Goal: Task Accomplishment & Management: Use online tool/utility

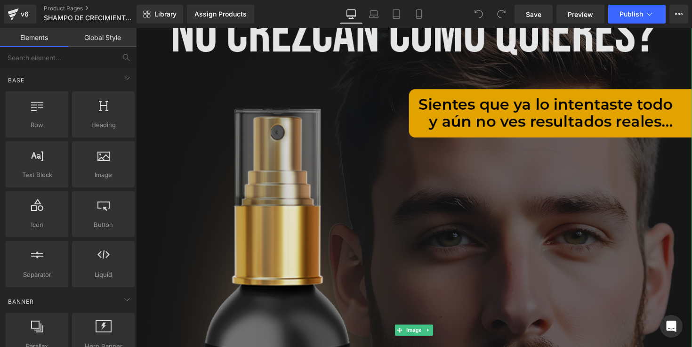
scroll to position [94, 0]
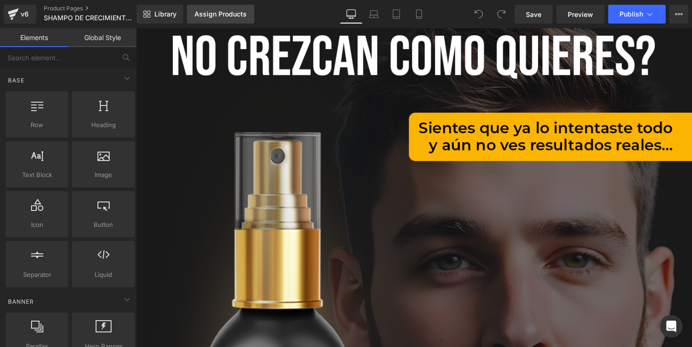
click at [205, 17] on div "Assign Products" at bounding box center [220, 14] width 52 height 8
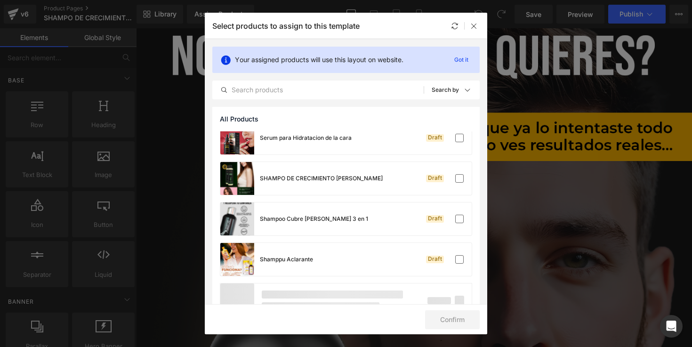
scroll to position [670, 0]
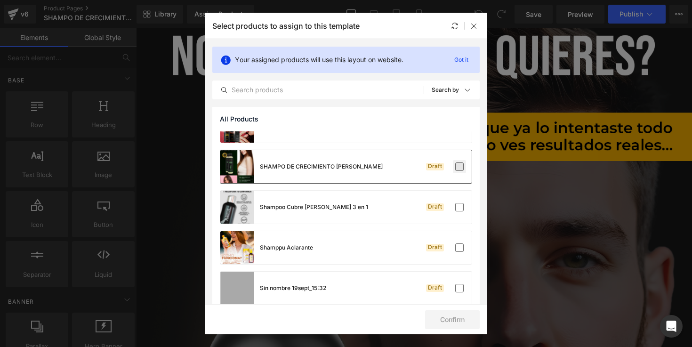
click at [457, 163] on label at bounding box center [459, 166] width 8 height 8
click at [459, 167] on input "checkbox" at bounding box center [459, 167] width 0 height 0
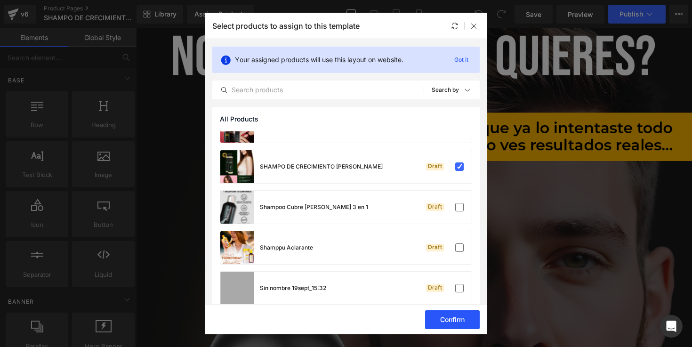
click at [447, 323] on button "Confirm" at bounding box center [452, 319] width 55 height 19
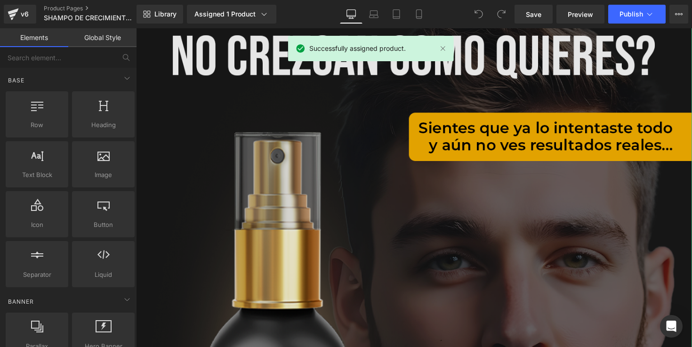
scroll to position [22, 0]
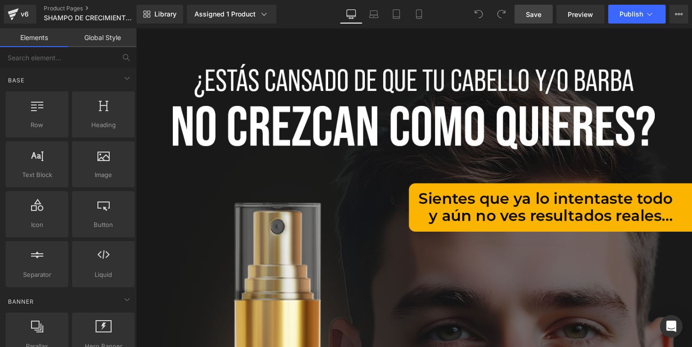
click at [522, 20] on link "Save" at bounding box center [533, 14] width 38 height 19
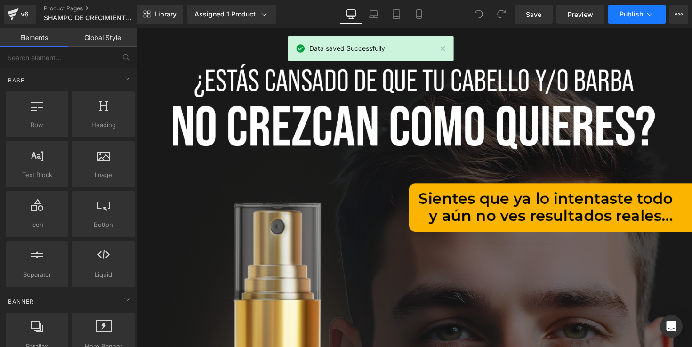
click at [634, 20] on button "Publish" at bounding box center [636, 14] width 57 height 19
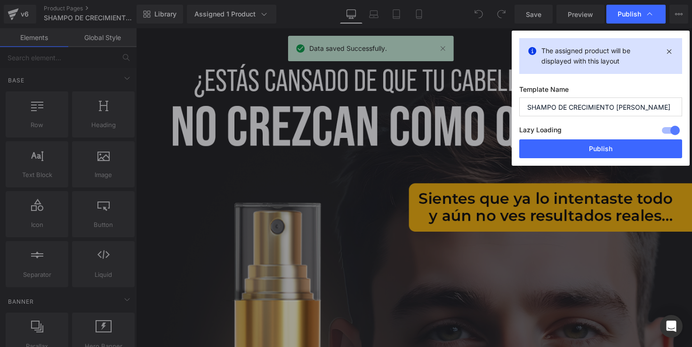
click at [615, 139] on div "Lazy Loading Build Upgrade plan to unlock" at bounding box center [600, 132] width 163 height 16
click at [613, 146] on button "Publish" at bounding box center [600, 148] width 163 height 19
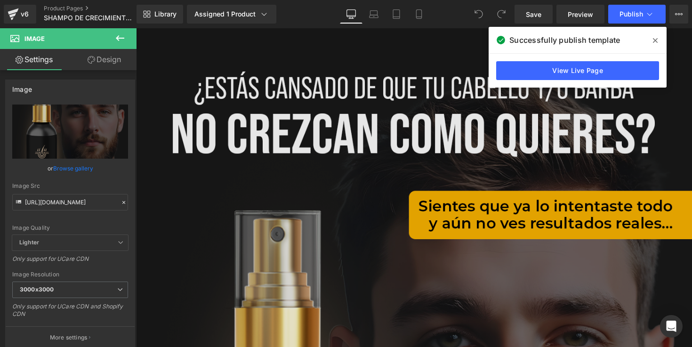
scroll to position [0, 0]
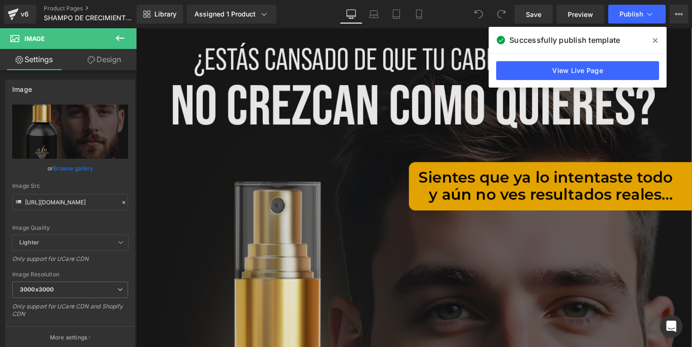
scroll to position [174, 0]
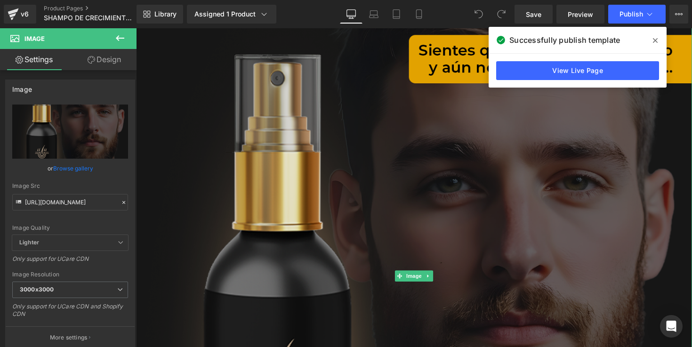
click at [426, 207] on img at bounding box center [420, 282] width 569 height 854
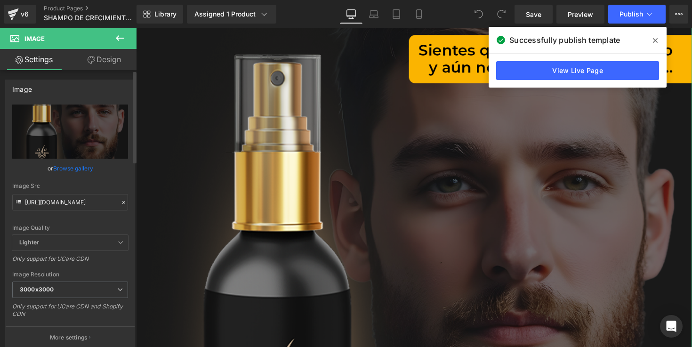
drag, startPoint x: 48, startPoint y: 189, endPoint x: 21, endPoint y: 185, distance: 28.0
click at [21, 185] on div "Image Src" at bounding box center [70, 186] width 116 height 7
click at [48, 201] on input "[URL][DOMAIN_NAME]" at bounding box center [70, 202] width 116 height 16
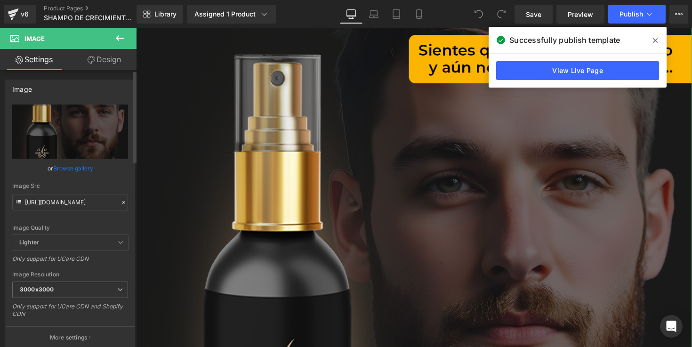
click at [121, 204] on icon at bounding box center [123, 202] width 7 height 7
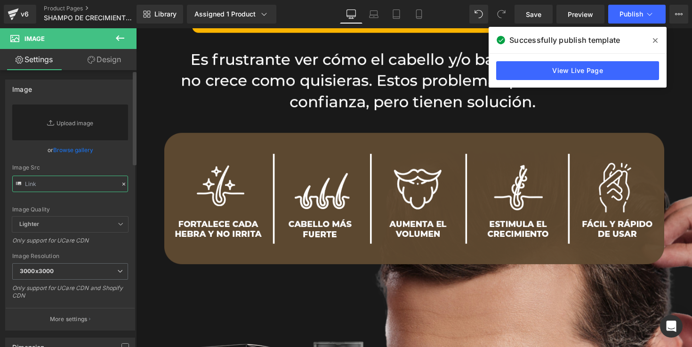
click at [51, 182] on input "text" at bounding box center [70, 184] width 116 height 16
paste input "[URL][DOMAIN_NAME]"
type input "[URL][DOMAIN_NAME]"
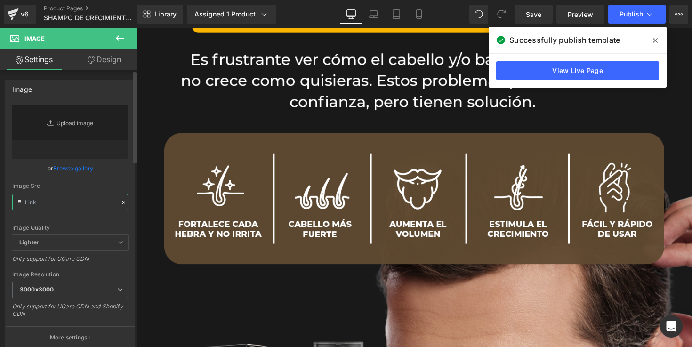
click at [105, 194] on input "text" at bounding box center [70, 202] width 116 height 16
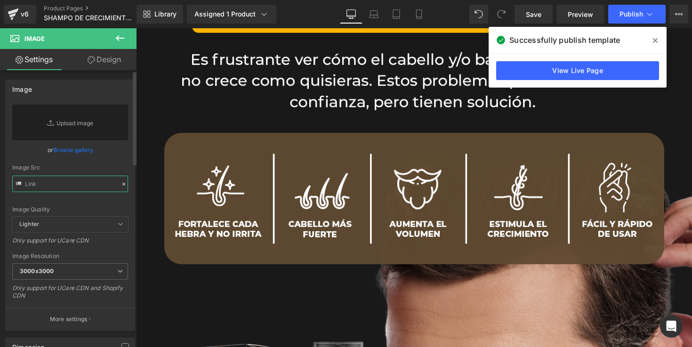
paste input "[URL][DOMAIN_NAME]"
type input "[URL][DOMAIN_NAME]"
paste input "[URL][DOMAIN_NAME]"
type input "[URL][DOMAIN_NAME]"
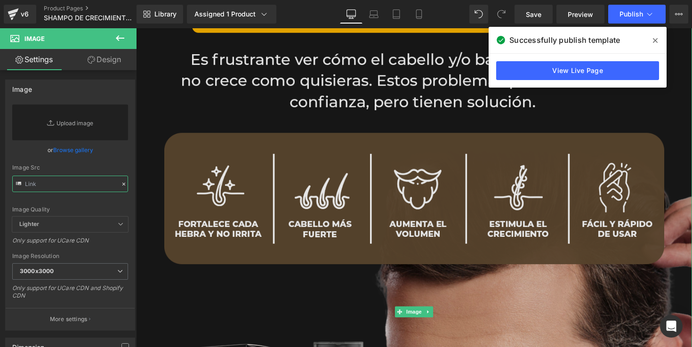
scroll to position [0, 0]
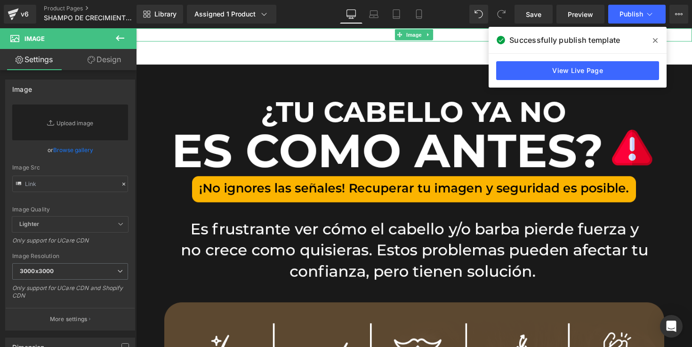
click at [370, 37] on div at bounding box center [420, 35] width 569 height 14
click at [349, 36] on div at bounding box center [420, 35] width 569 height 14
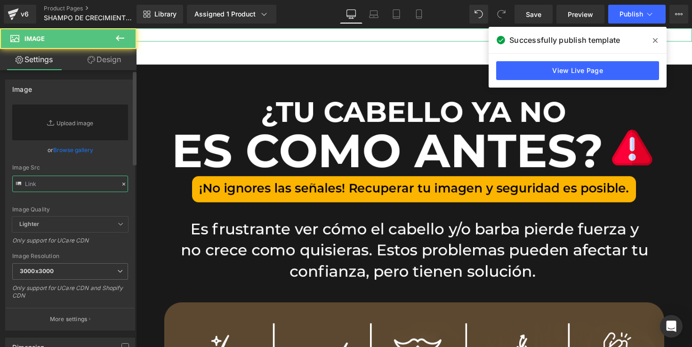
click at [67, 190] on input "text" at bounding box center [70, 184] width 116 height 16
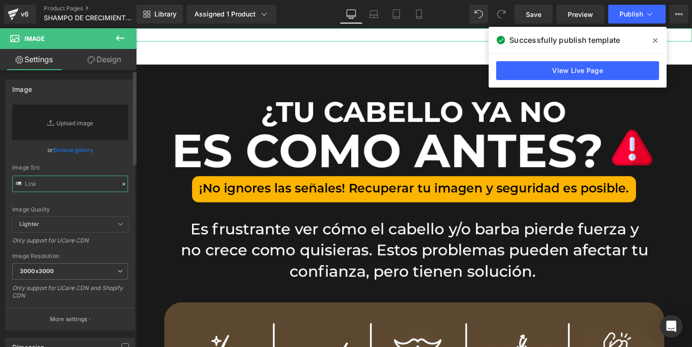
paste input "[URL][DOMAIN_NAME]"
type input "[URL][DOMAIN_NAME]"
paste input "[URL][DOMAIN_NAME]"
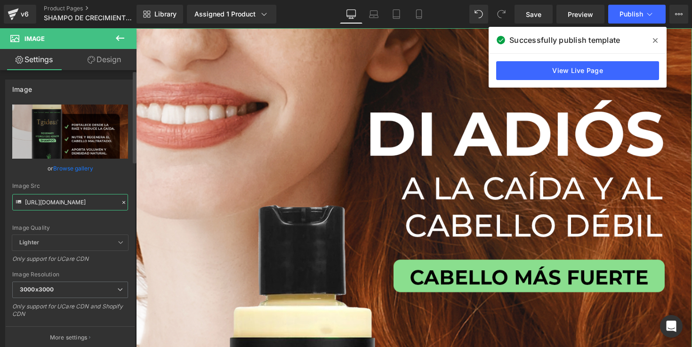
type input "[URL][DOMAIN_NAME]"
click at [114, 184] on div "Image Src" at bounding box center [70, 186] width 116 height 7
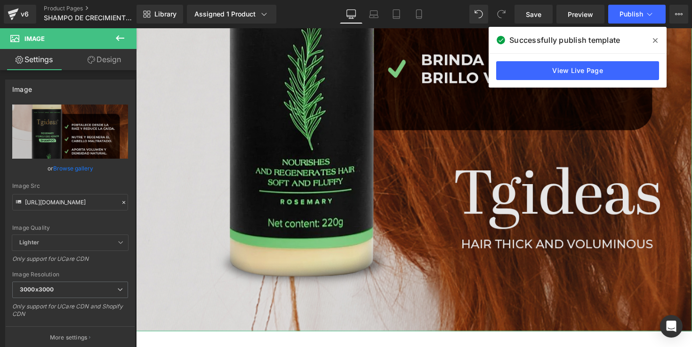
scroll to position [551, 0]
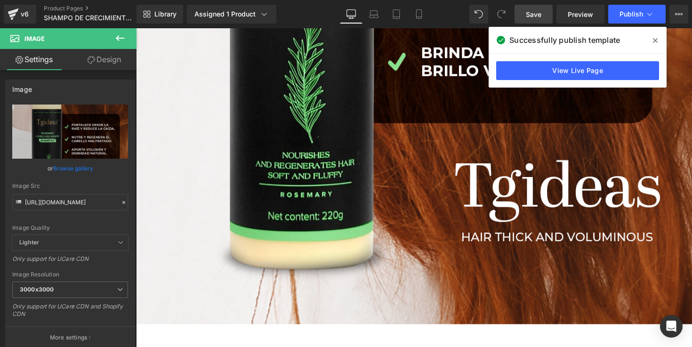
click at [527, 14] on span "Save" at bounding box center [534, 14] width 16 height 10
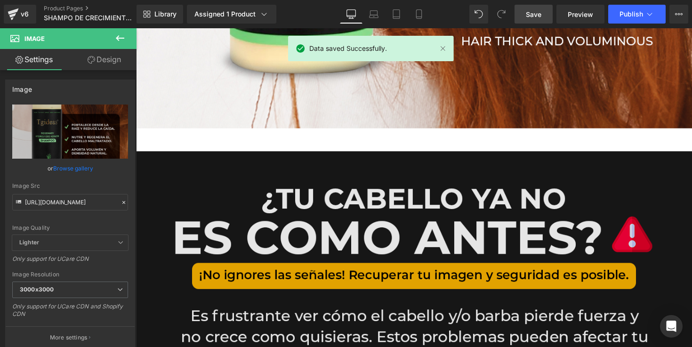
scroll to position [786, 0]
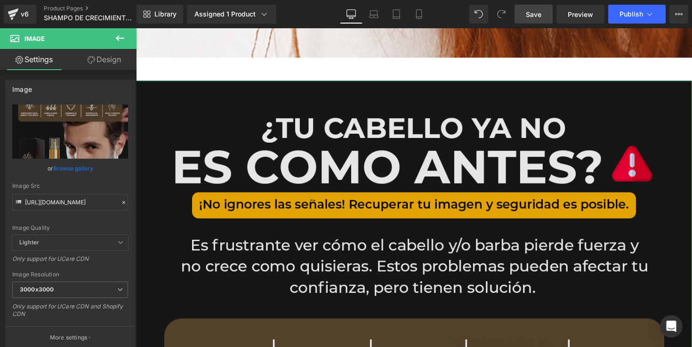
scroll to position [839, 0]
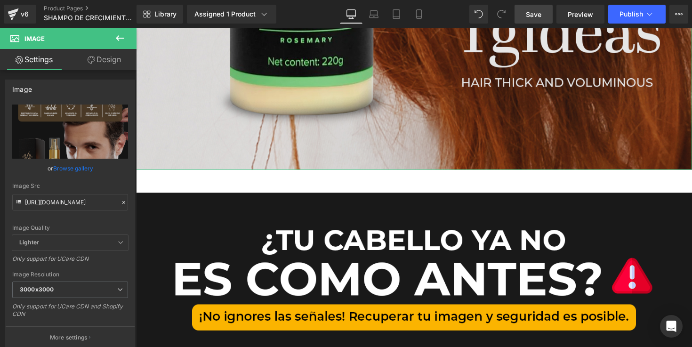
scroll to position [906, 0]
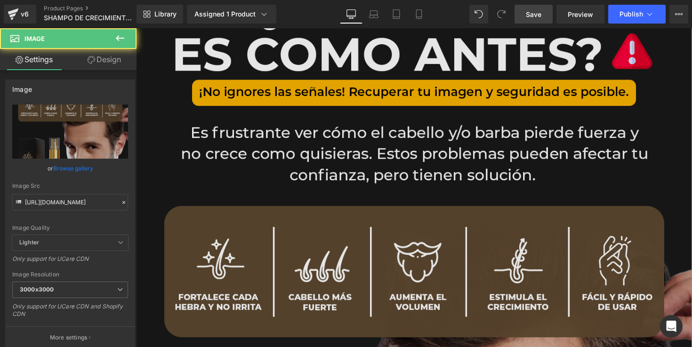
scroll to position [957, 0]
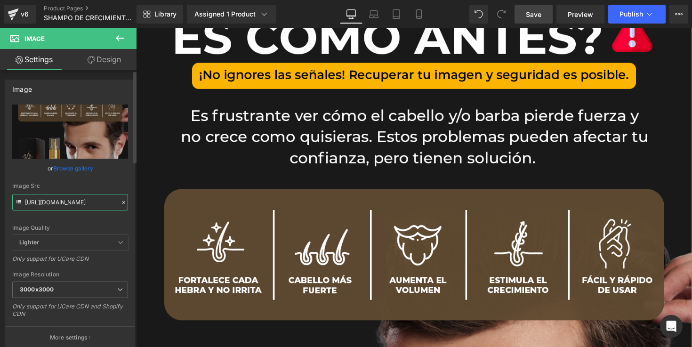
click at [82, 197] on input "[URL][DOMAIN_NAME]" at bounding box center [70, 202] width 116 height 16
click at [125, 202] on div "[URL][DOMAIN_NAME] Replace Image Upload image or Browse gallery Image Src [URL]…" at bounding box center [70, 226] width 129 height 244
click at [121, 202] on icon at bounding box center [123, 202] width 7 height 7
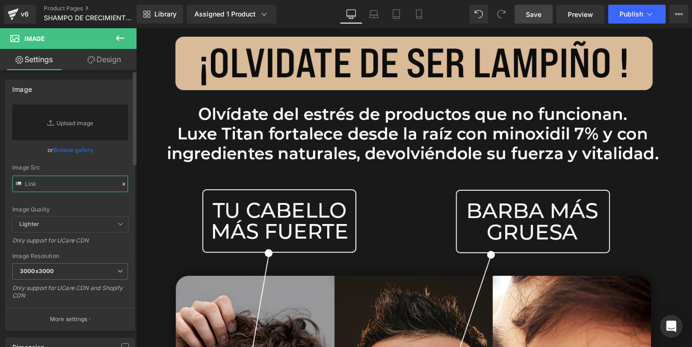
click at [77, 183] on input "text" at bounding box center [70, 184] width 116 height 16
paste input "[URL][DOMAIN_NAME]"
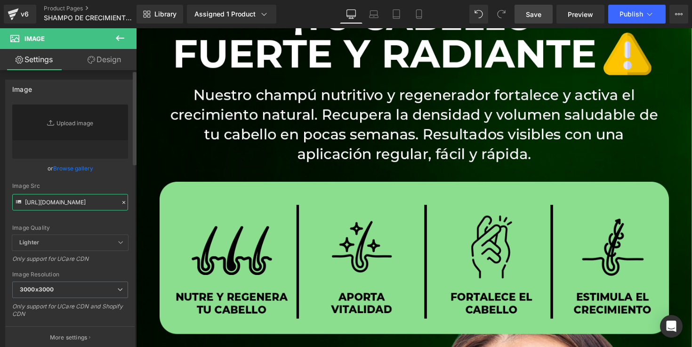
type input "[URL][DOMAIN_NAME]"
click at [107, 186] on div "Image Src" at bounding box center [70, 186] width 116 height 7
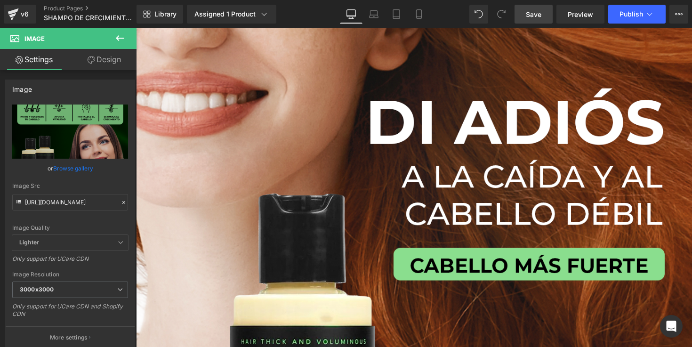
scroll to position [0, 0]
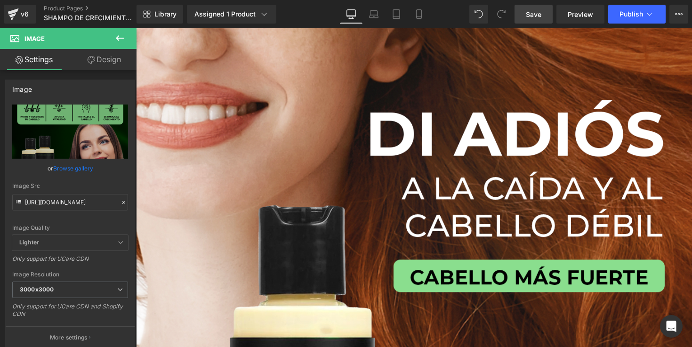
click at [530, 10] on span "Save" at bounding box center [534, 14] width 16 height 10
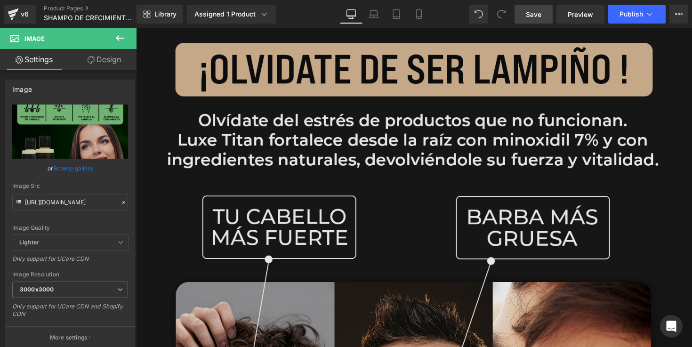
scroll to position [1841, 0]
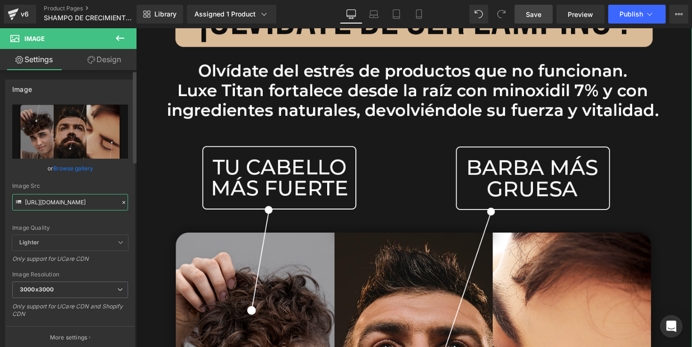
click at [67, 202] on input "[URL][DOMAIN_NAME]" at bounding box center [70, 202] width 116 height 16
paste input "zTDCfxyG/TGIDIAS-3"
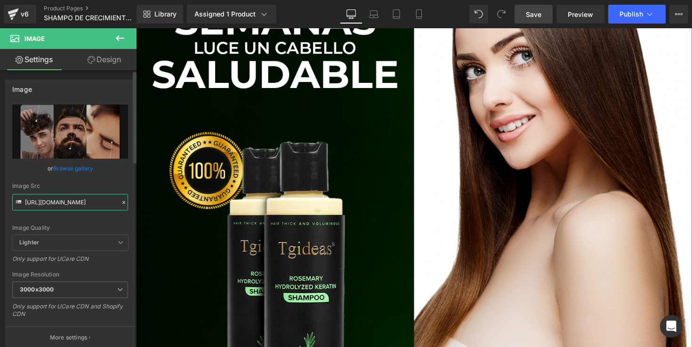
type input "[URL][DOMAIN_NAME]"
click at [94, 184] on div "Image Src" at bounding box center [70, 186] width 116 height 7
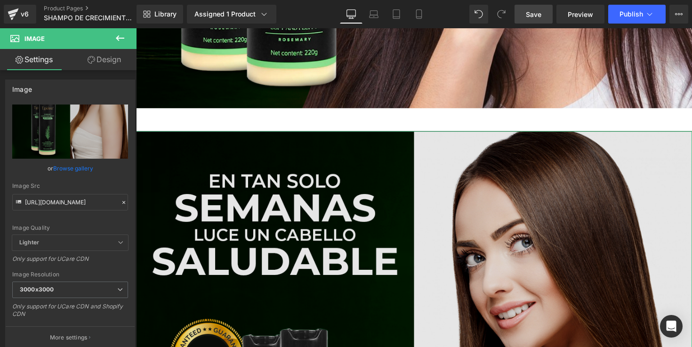
scroll to position [1680, 0]
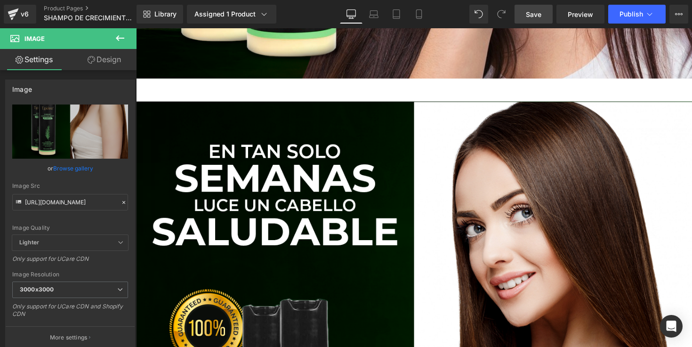
click at [541, 24] on div "Library Assigned 1 Product Product Preview SHAMPO DE CRECIMIENTO [PERSON_NAME] …" at bounding box center [413, 14] width 555 height 28
click at [532, 12] on span "Save" at bounding box center [534, 14] width 16 height 10
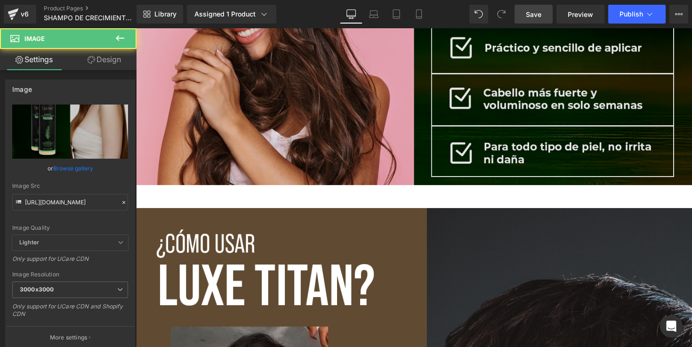
scroll to position [2616, 0]
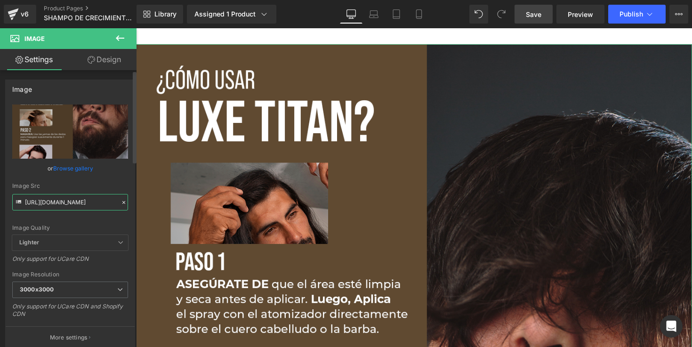
click at [93, 204] on input "[URL][DOMAIN_NAME]" at bounding box center [70, 202] width 116 height 16
paste input "gFDbC5Rx/TGIDIAS-5"
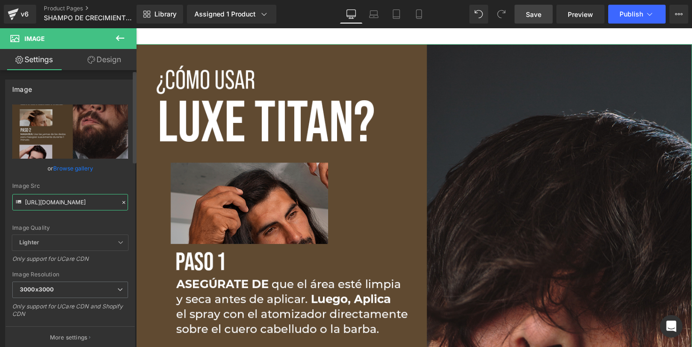
type input "[URL][DOMAIN_NAME]"
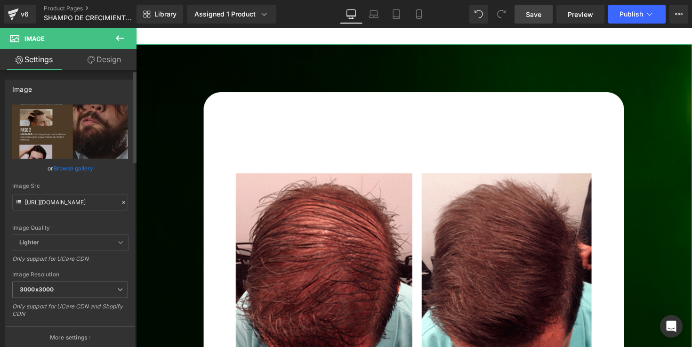
click at [103, 184] on div "Image Src" at bounding box center [70, 186] width 116 height 7
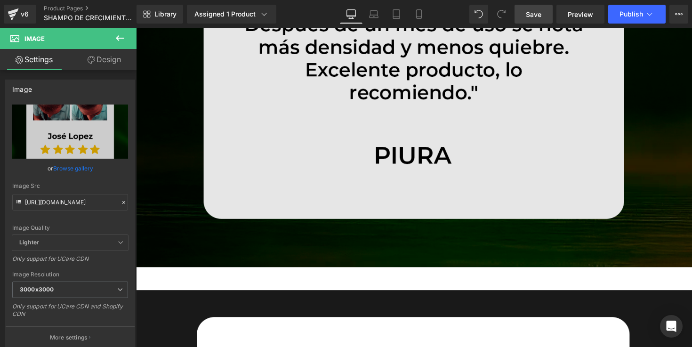
scroll to position [3275, 0]
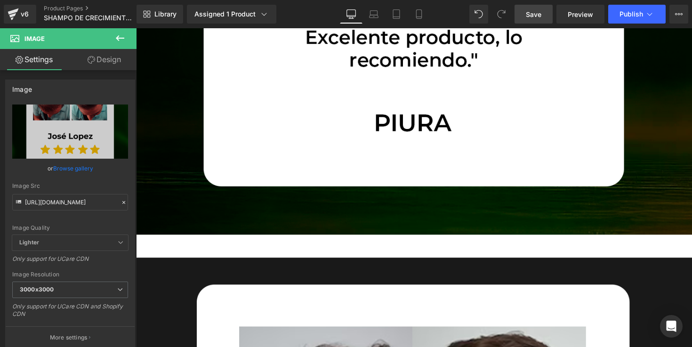
click at [519, 6] on link "Save" at bounding box center [533, 14] width 38 height 19
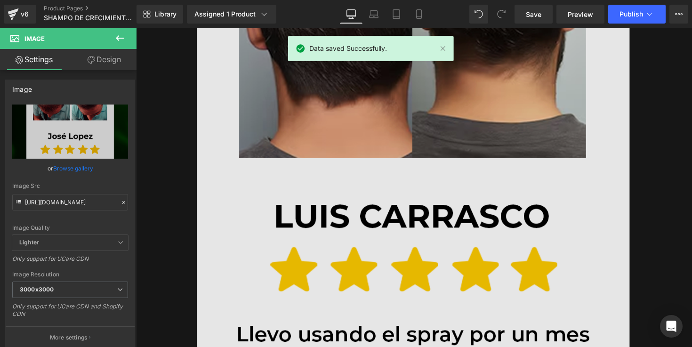
scroll to position [3773, 0]
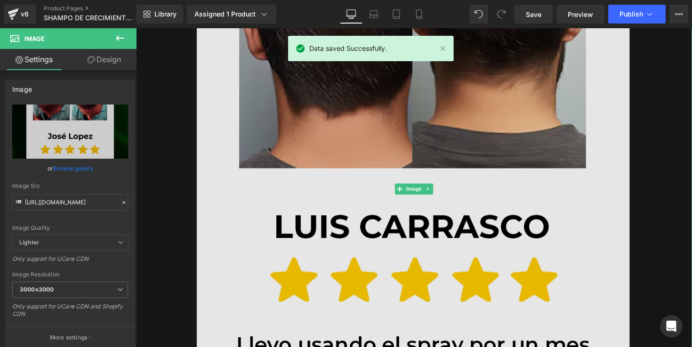
click at [488, 159] on img at bounding box center [420, 193] width 569 height 854
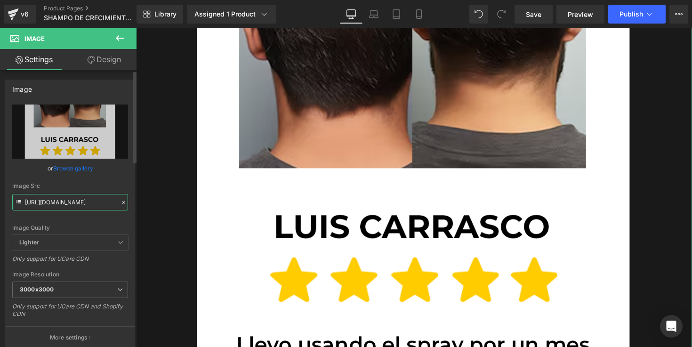
click at [93, 205] on input "[URL][DOMAIN_NAME]" at bounding box center [70, 202] width 116 height 16
paste input "wFH7FsNw/TGIDIAS"
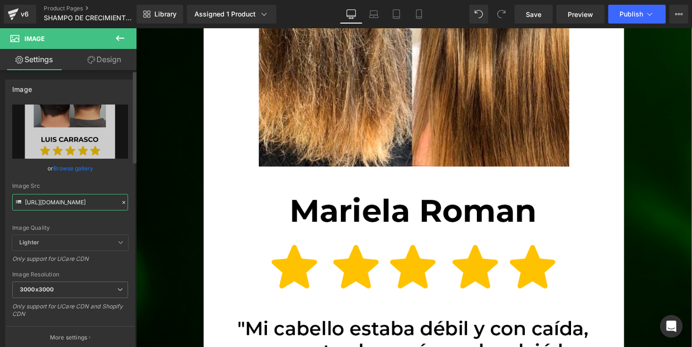
type input "[URL][DOMAIN_NAME]"
click at [106, 183] on div "Image Src" at bounding box center [70, 186] width 116 height 7
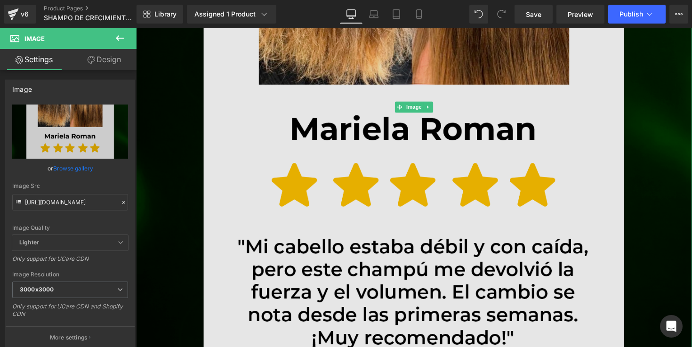
scroll to position [3895, 0]
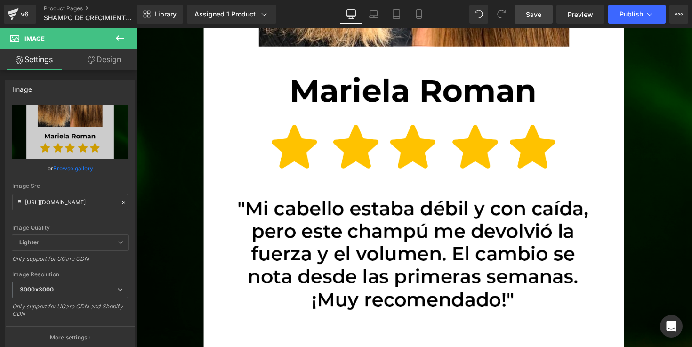
click at [528, 11] on span "Save" at bounding box center [534, 14] width 16 height 10
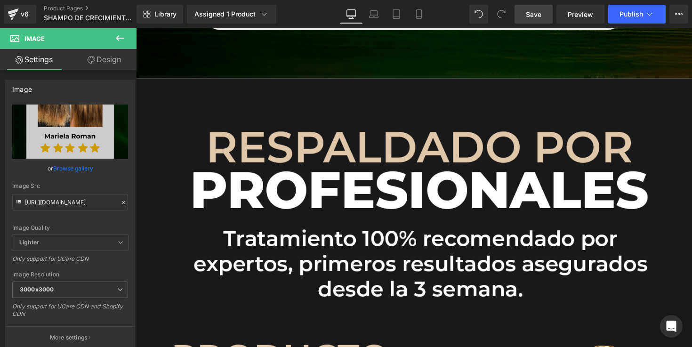
scroll to position [4377, 0]
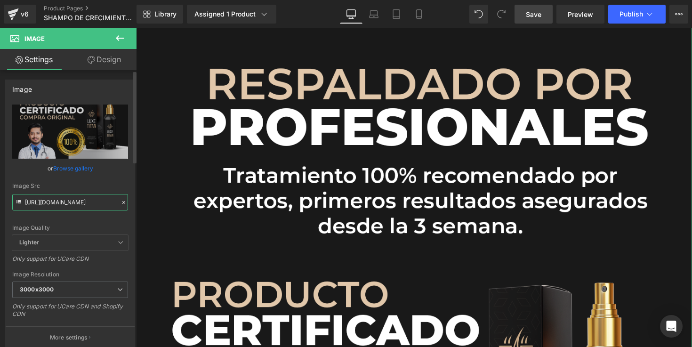
click at [83, 199] on input "[URL][DOMAIN_NAME]" at bounding box center [70, 202] width 116 height 16
paste input "NngXgf8c/TGIDIAS-6"
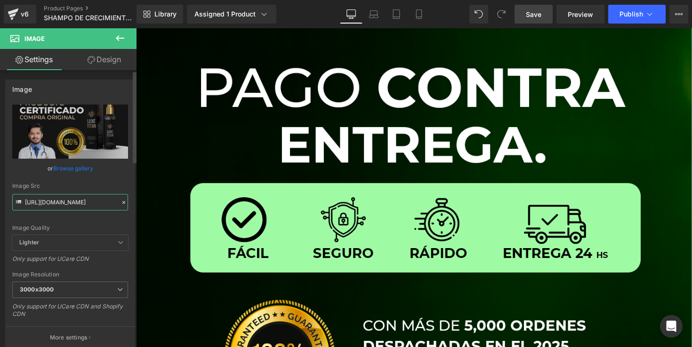
type input "[URL][DOMAIN_NAME]"
click at [112, 186] on div "Image Src" at bounding box center [70, 186] width 116 height 7
click at [109, 190] on div "Image Src [URL][DOMAIN_NAME]" at bounding box center [70, 197] width 116 height 28
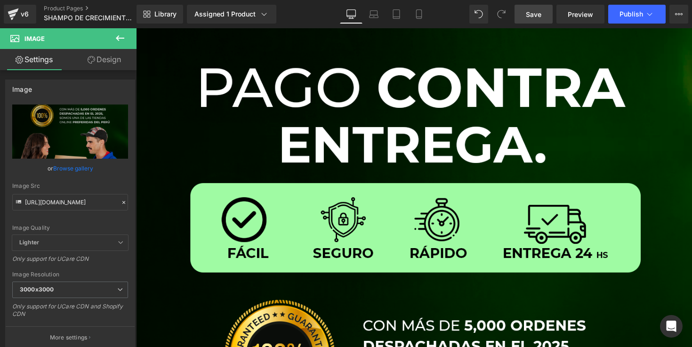
click at [545, 16] on link "Save" at bounding box center [533, 14] width 38 height 19
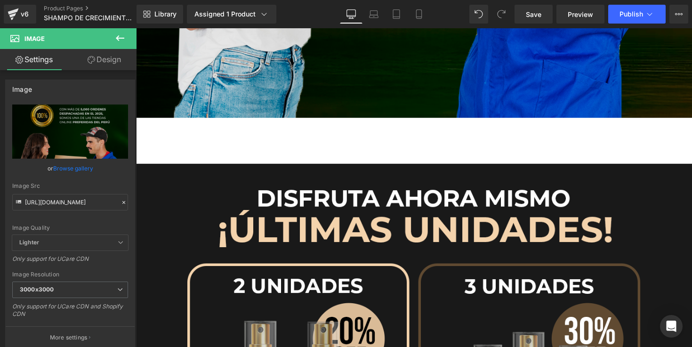
scroll to position [5292, 0]
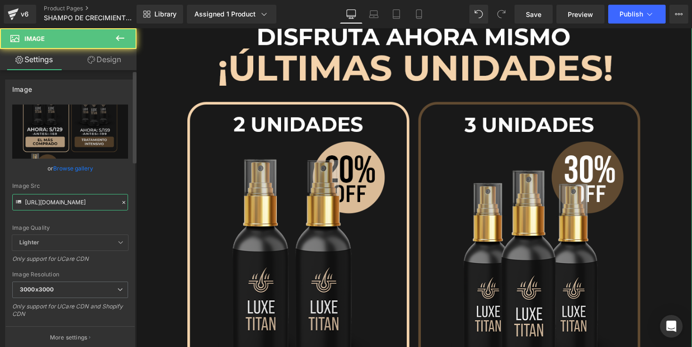
click at [80, 197] on input "[URL][DOMAIN_NAME]" at bounding box center [70, 202] width 116 height 16
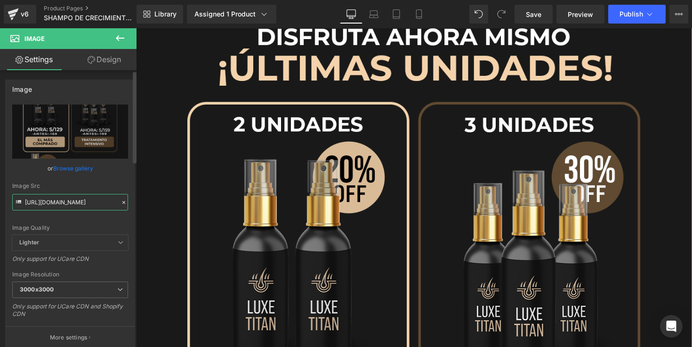
click at [80, 197] on input "[URL][DOMAIN_NAME]" at bounding box center [70, 202] width 116 height 16
paste input "bMHhZDKW/TGIDIAS"
type input "[URL][DOMAIN_NAME]"
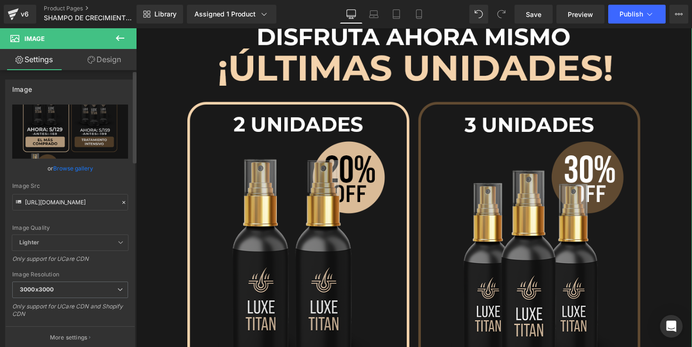
click at [98, 177] on div "Image Quality Lighter Lightest Lighter Lighter Lightest Only support for UCare …" at bounding box center [70, 169] width 116 height 130
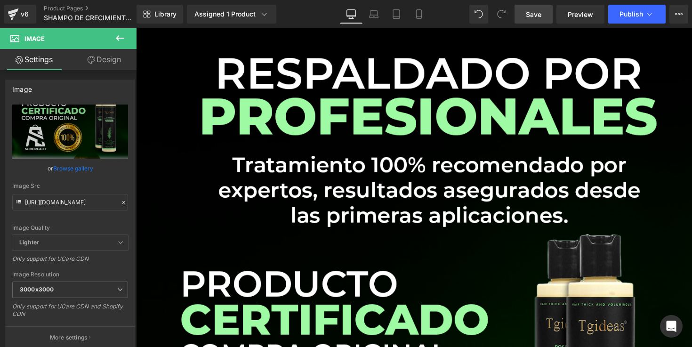
click at [542, 8] on link "Save" at bounding box center [533, 14] width 38 height 19
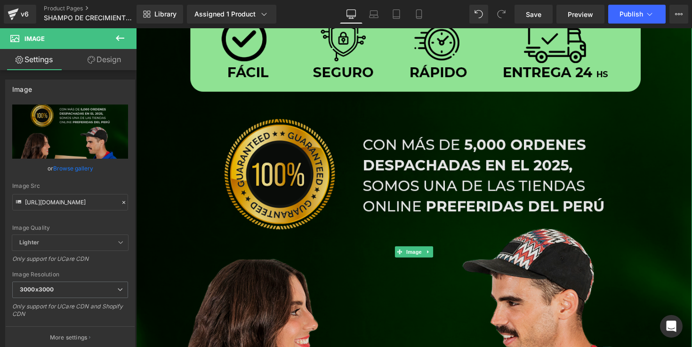
scroll to position [4644, 0]
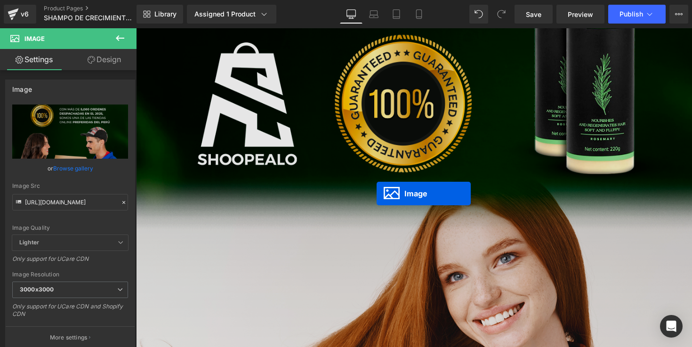
drag, startPoint x: 406, startPoint y: 174, endPoint x: 382, endPoint y: 200, distance: 35.6
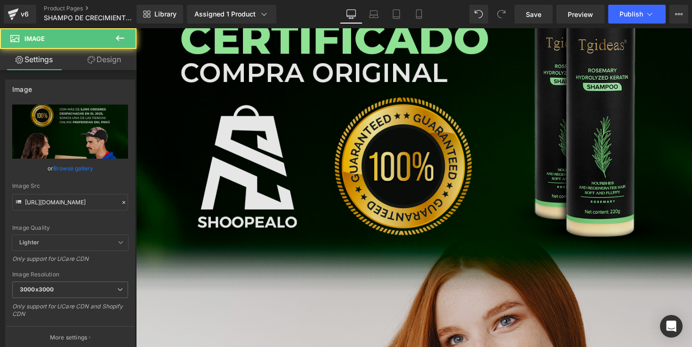
scroll to position [4672, 0]
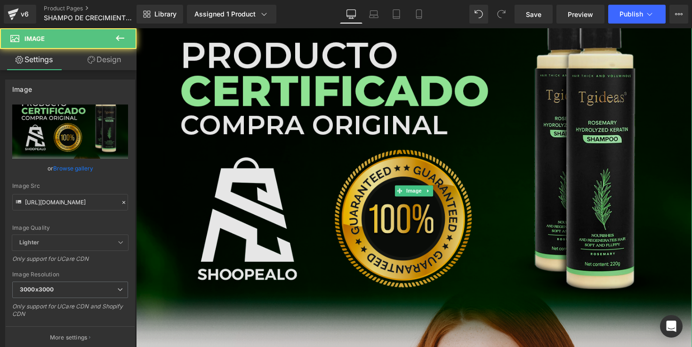
click at [413, 208] on img at bounding box center [420, 195] width 569 height 854
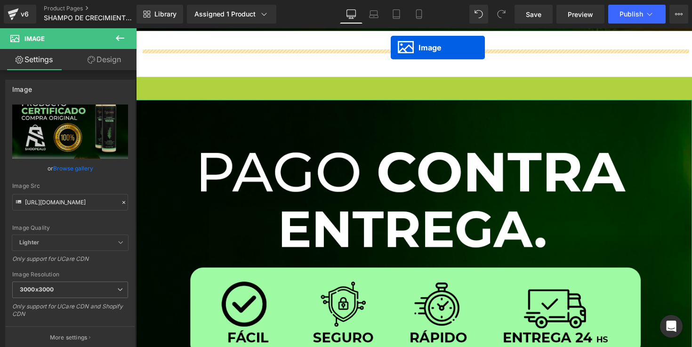
scroll to position [4258, 0]
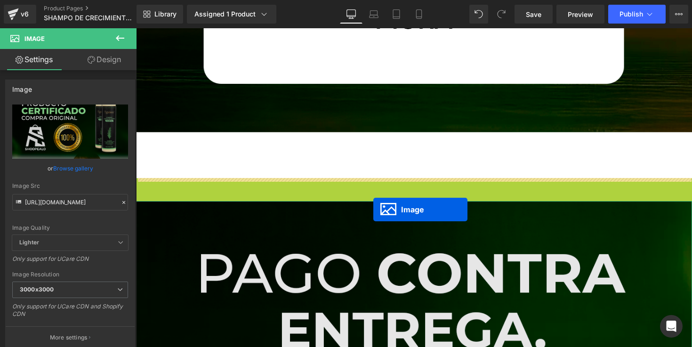
drag, startPoint x: 407, startPoint y: 191, endPoint x: 379, endPoint y: 214, distance: 36.2
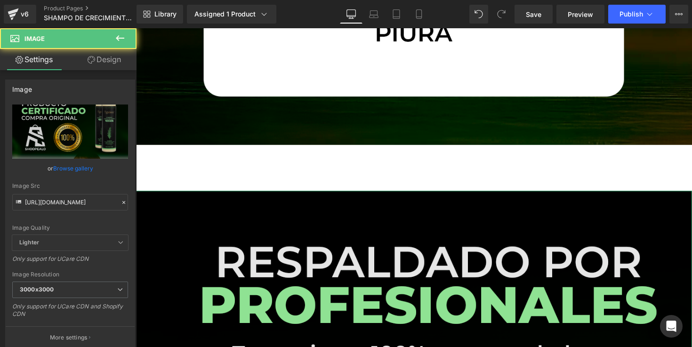
scroll to position [4233, 0]
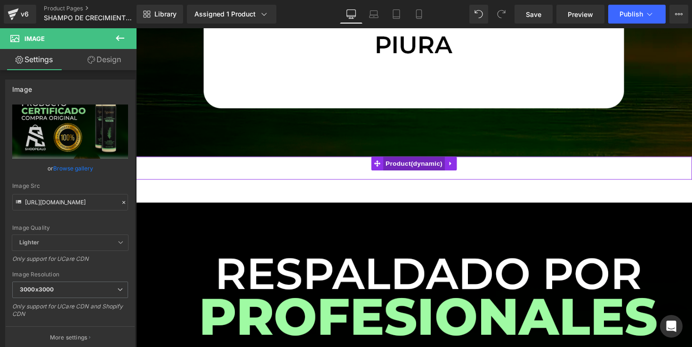
click at [408, 172] on span "Product" at bounding box center [420, 167] width 63 height 14
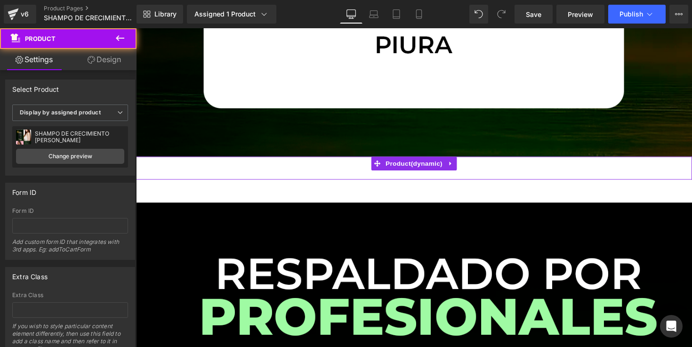
click at [364, 177] on div "Buy it now (P) Dynamic Checkout Button" at bounding box center [421, 172] width 560 height 24
click at [343, 170] on div "Buy it now (P) Dynamic Checkout Button" at bounding box center [421, 172] width 560 height 24
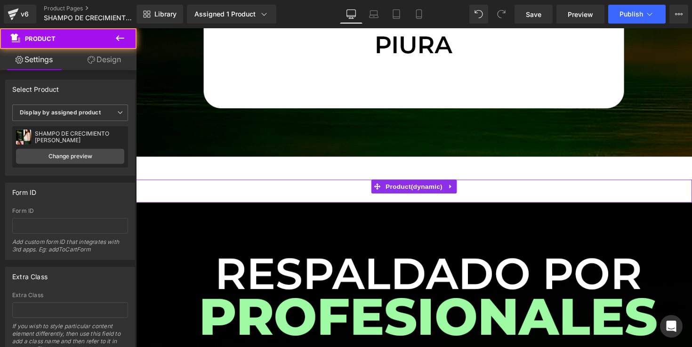
click at [351, 193] on div "Buy it now (P) Dynamic Checkout Button" at bounding box center [421, 195] width 560 height 24
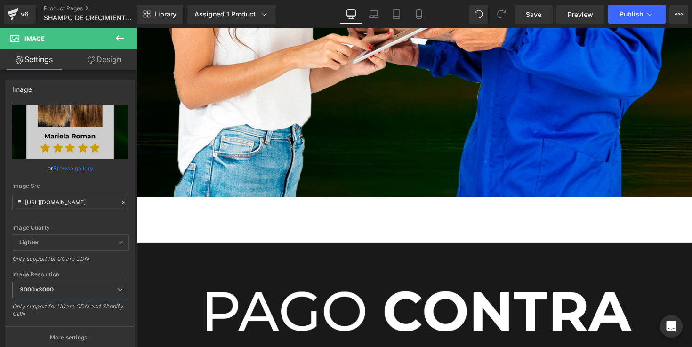
scroll to position [5946, 0]
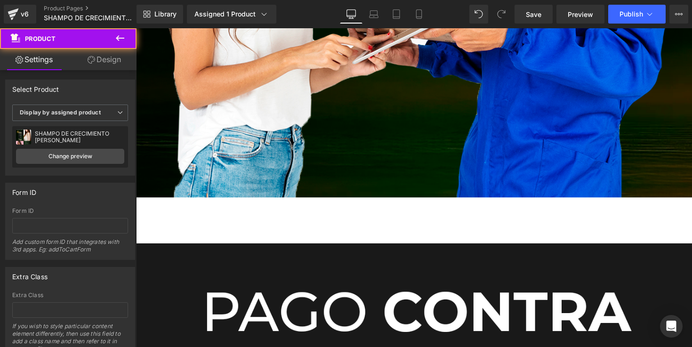
click at [356, 209] on div "Buy it now (P) Dynamic Checkout Button" at bounding box center [421, 213] width 560 height 24
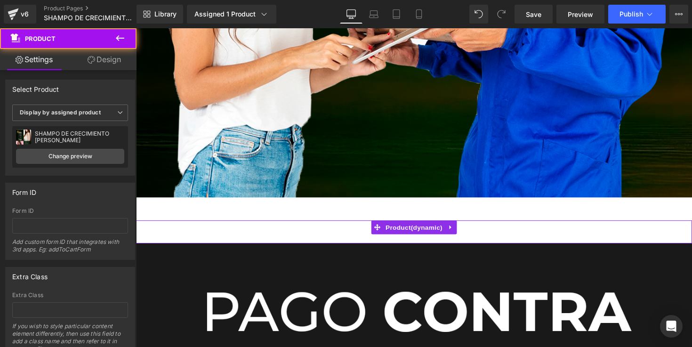
click at [341, 245] on div "Buy it now (P) Dynamic Checkout Button" at bounding box center [421, 237] width 560 height 24
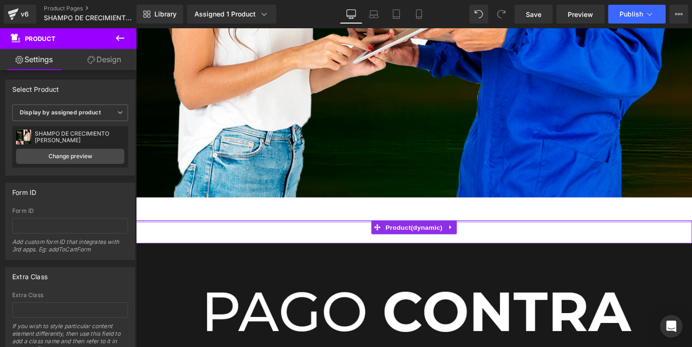
click at [341, 225] on div at bounding box center [420, 226] width 569 height 2
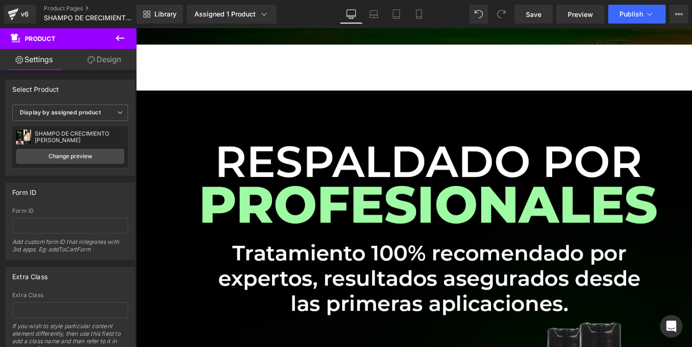
scroll to position [4257, 0]
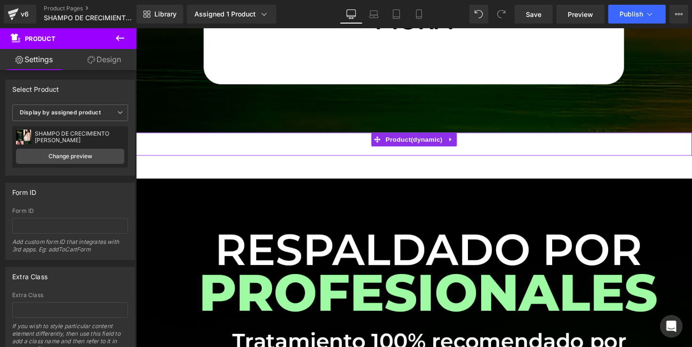
click at [345, 148] on div "Buy it now (P) Dynamic Checkout Button" at bounding box center [421, 147] width 560 height 24
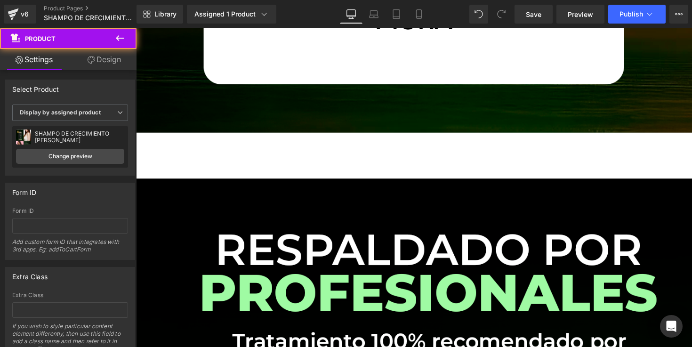
click at [136, 28] on div at bounding box center [136, 28] width 0 height 0
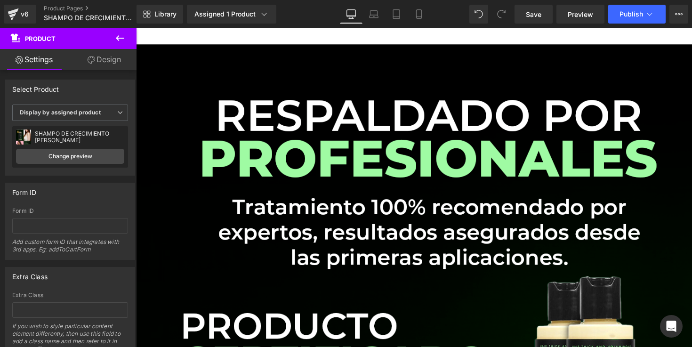
scroll to position [4307, 0]
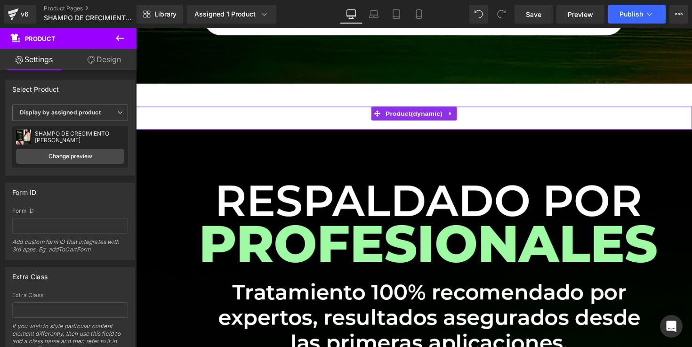
click at [474, 116] on div "Buy it now (P) Dynamic Checkout Button" at bounding box center [421, 121] width 560 height 24
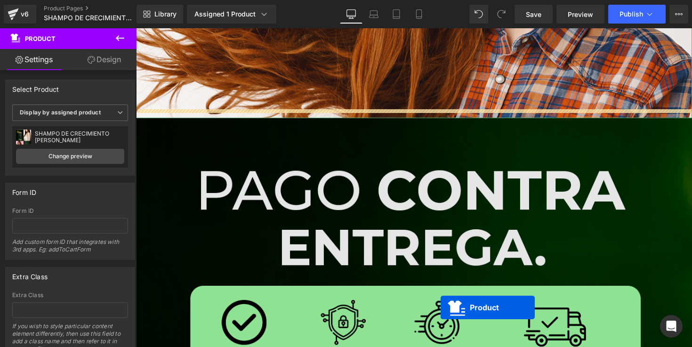
scroll to position [5182, 0]
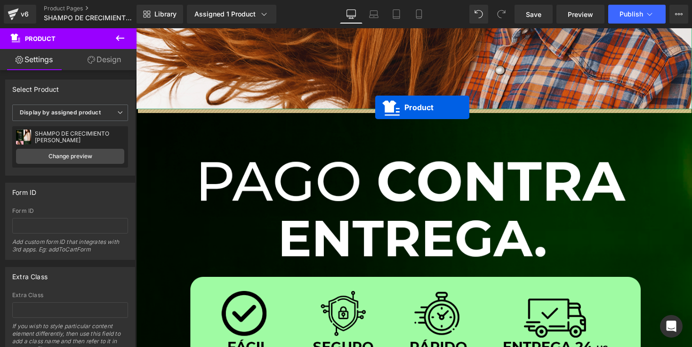
drag, startPoint x: 384, startPoint y: 115, endPoint x: 381, endPoint y: 109, distance: 6.9
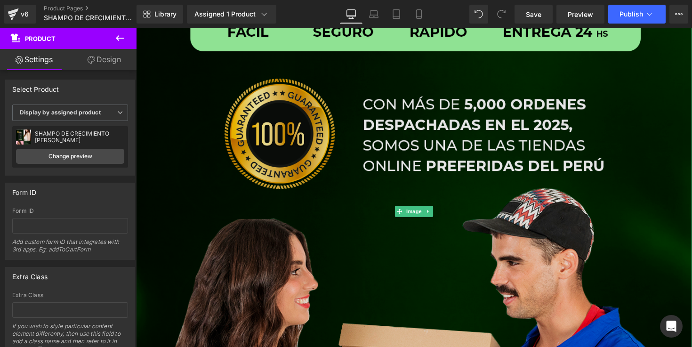
scroll to position [5568, 0]
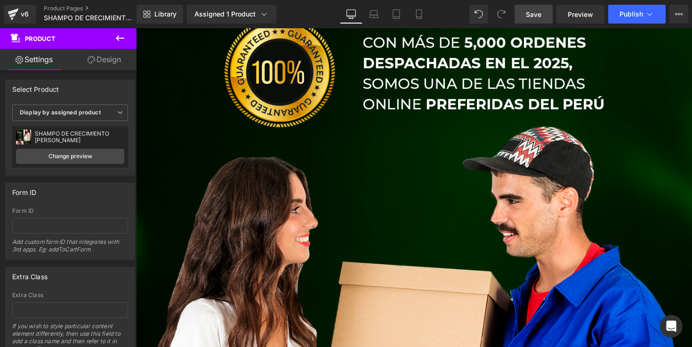
click at [529, 15] on span "Save" at bounding box center [534, 14] width 16 height 10
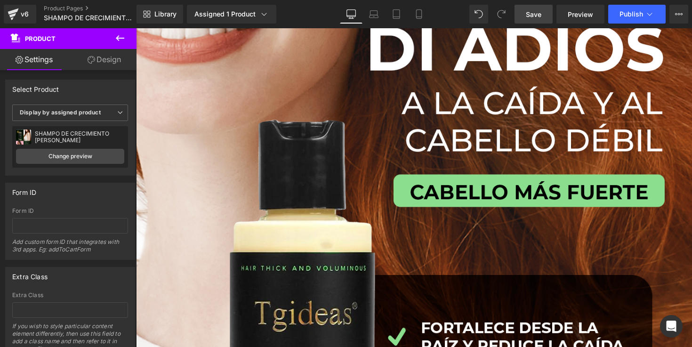
scroll to position [0, 0]
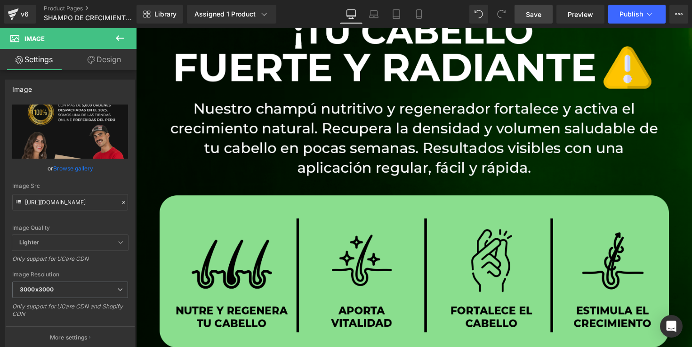
scroll to position [955, 0]
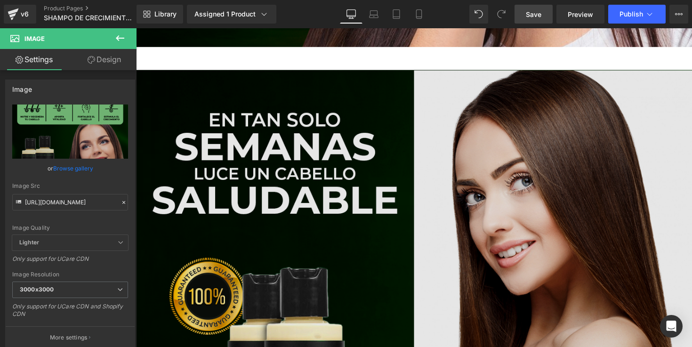
scroll to position [1726, 0]
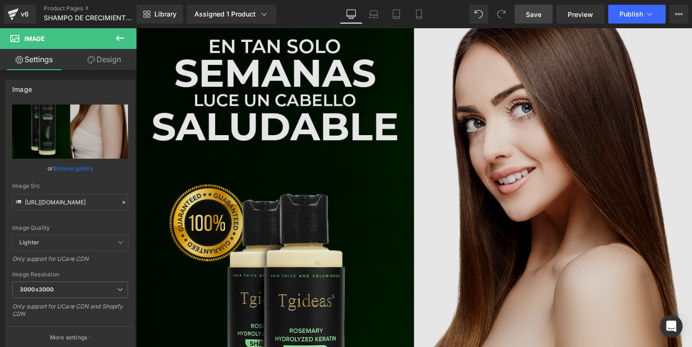
scroll to position [1724, 0]
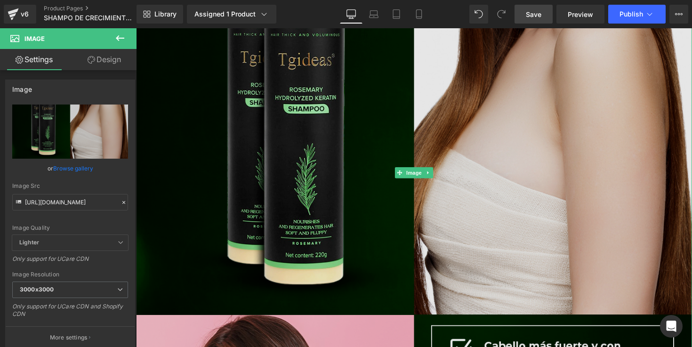
scroll to position [2038, 0]
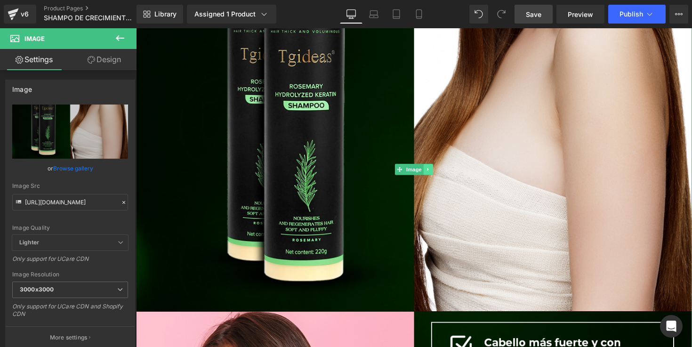
click at [434, 175] on link at bounding box center [436, 172] width 10 height 11
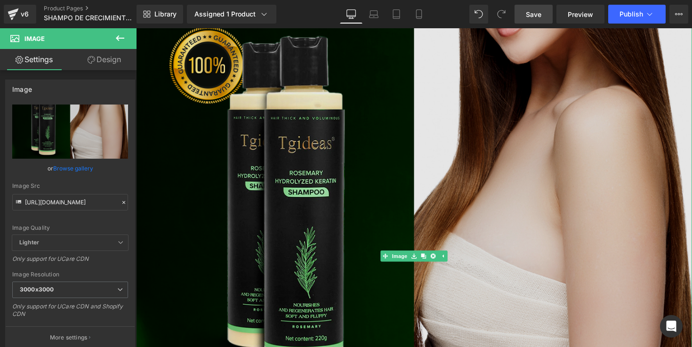
scroll to position [1953, 0]
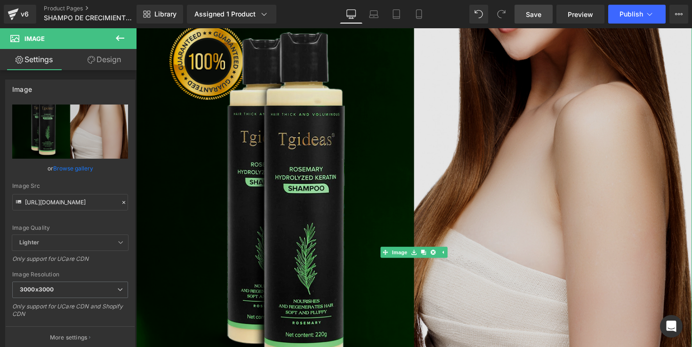
click at [467, 209] on img at bounding box center [420, 258] width 569 height 854
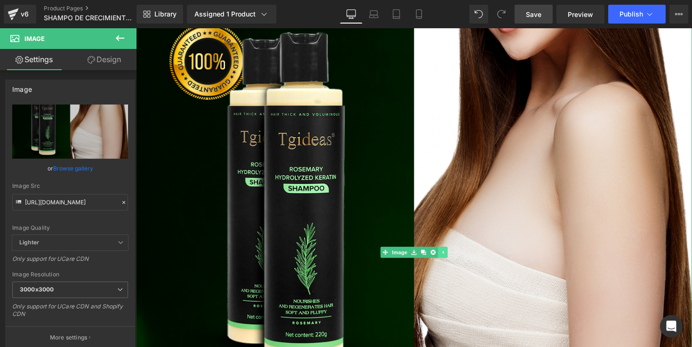
click at [449, 256] on icon at bounding box center [449, 258] width 5 height 6
click at [437, 260] on icon at bounding box center [435, 258] width 5 height 6
click at [428, 260] on icon at bounding box center [430, 258] width 5 height 6
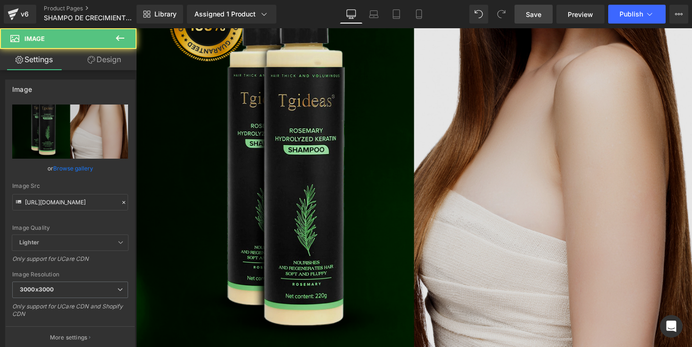
click at [498, 140] on img at bounding box center [420, 218] width 569 height 854
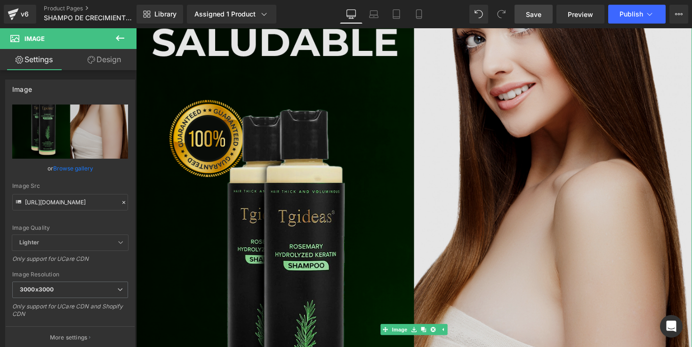
scroll to position [1846, 0]
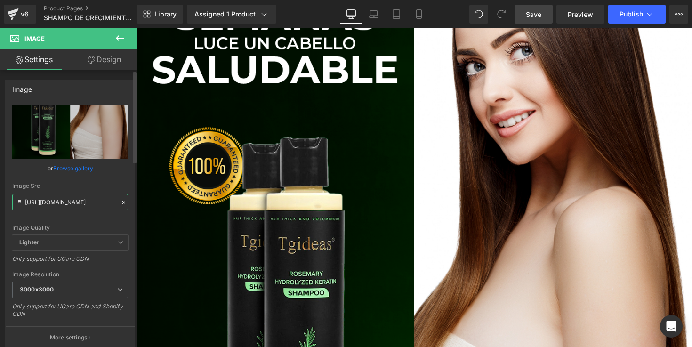
click at [76, 206] on input "[URL][DOMAIN_NAME]" at bounding box center [70, 202] width 116 height 16
paste input "359qyBgr/TGIDIAS-2"
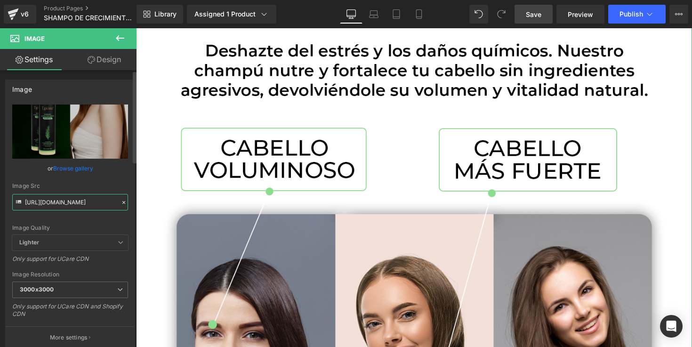
type input "[URL][DOMAIN_NAME]"
click at [96, 184] on div "Image Src" at bounding box center [70, 186] width 116 height 7
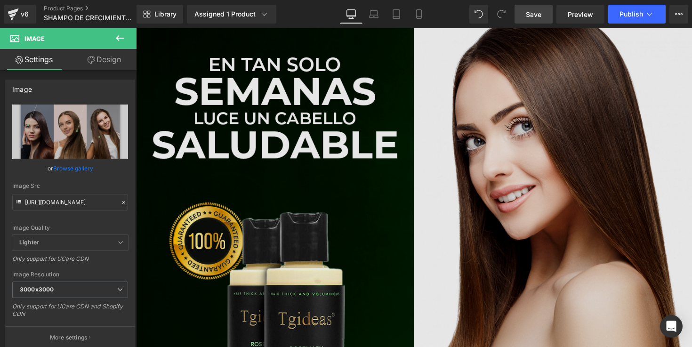
scroll to position [2628, 0]
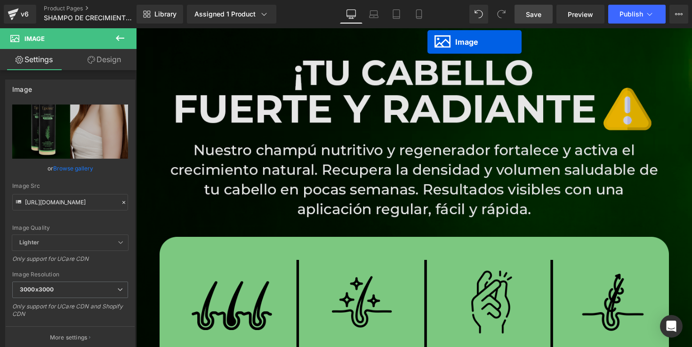
scroll to position [853, 0]
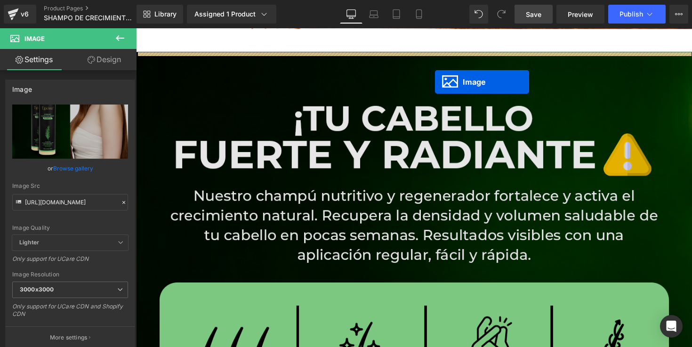
drag, startPoint x: 411, startPoint y: 224, endPoint x: 442, endPoint y: 83, distance: 144.1
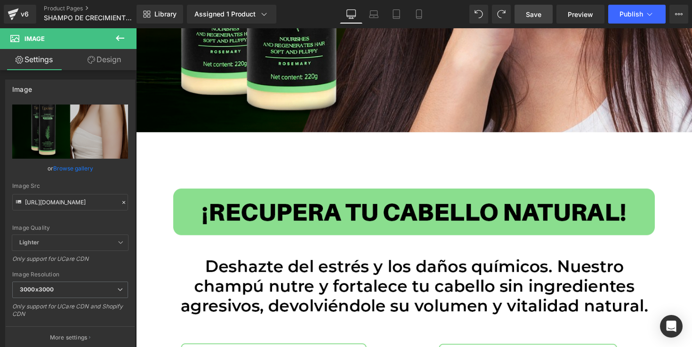
scroll to position [1588, 0]
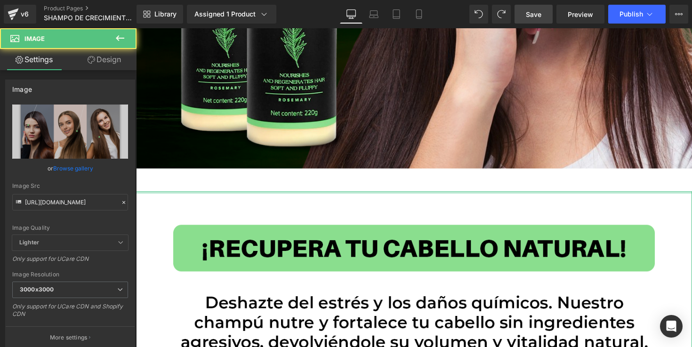
click at [428, 196] on div at bounding box center [420, 196] width 569 height 2
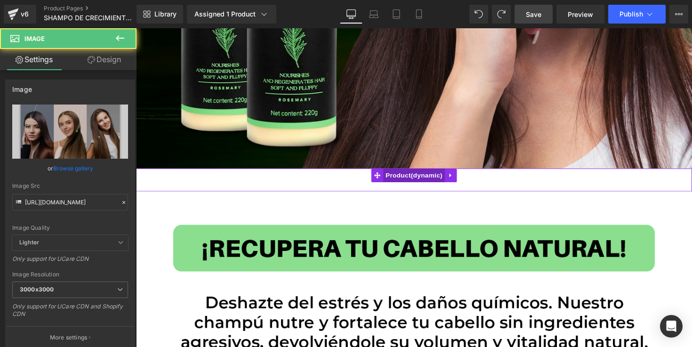
click at [425, 177] on span "Product" at bounding box center [420, 179] width 63 height 14
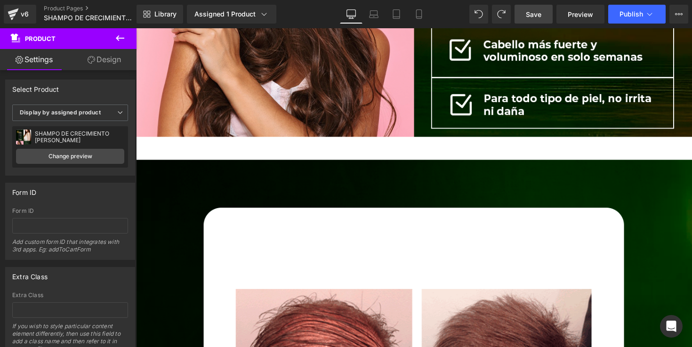
scroll to position [3437, 0]
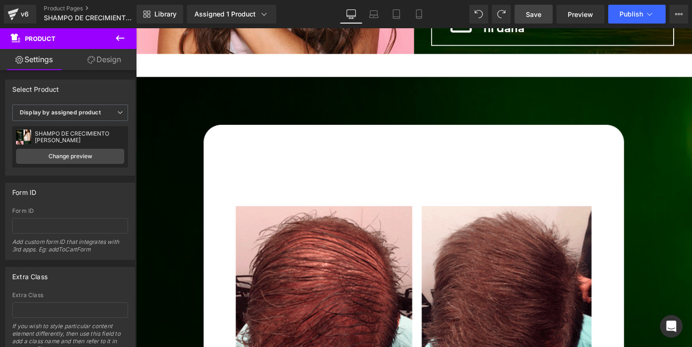
click at [523, 15] on link "Save" at bounding box center [533, 14] width 38 height 19
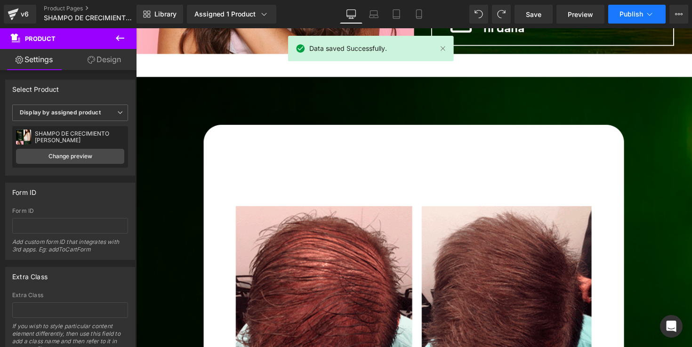
click at [626, 14] on span "Publish" at bounding box center [631, 14] width 24 height 8
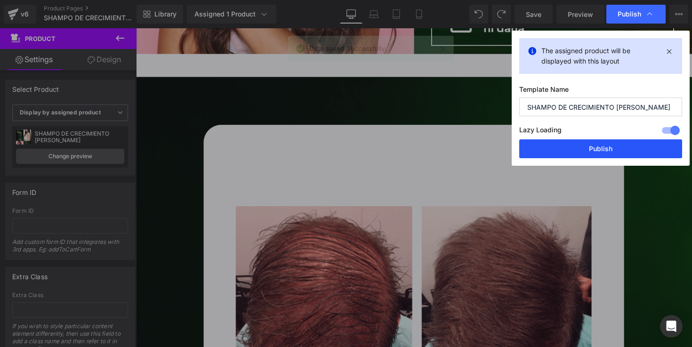
click at [594, 146] on button "Publish" at bounding box center [600, 148] width 163 height 19
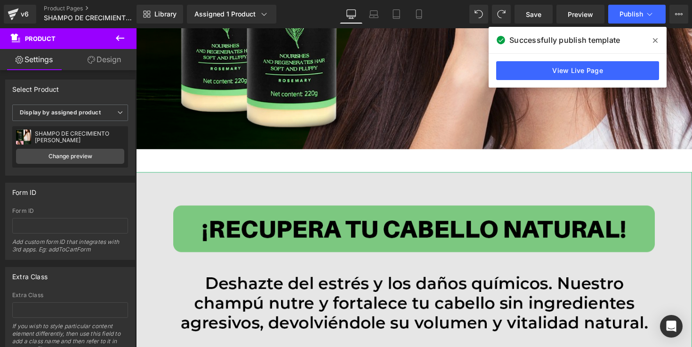
scroll to position [1593, 0]
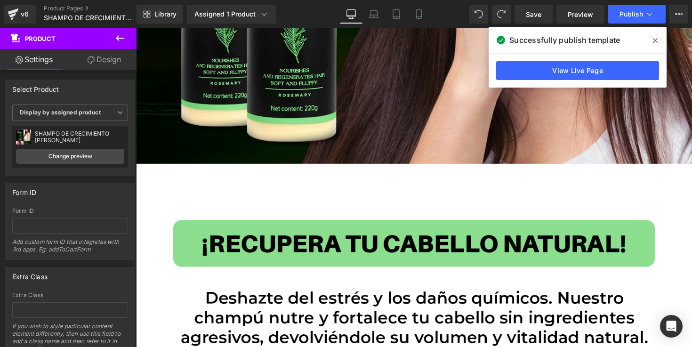
click at [421, 189] on div "Buy it now (P) Dynamic Checkout Button Product" at bounding box center [420, 179] width 569 height 24
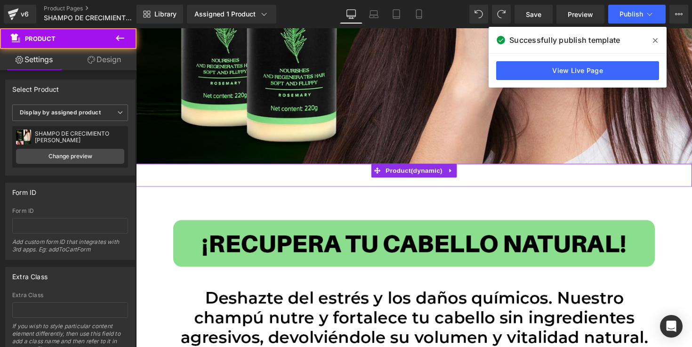
click at [370, 181] on div "Buy it now (P) Dynamic Checkout Button" at bounding box center [421, 179] width 560 height 24
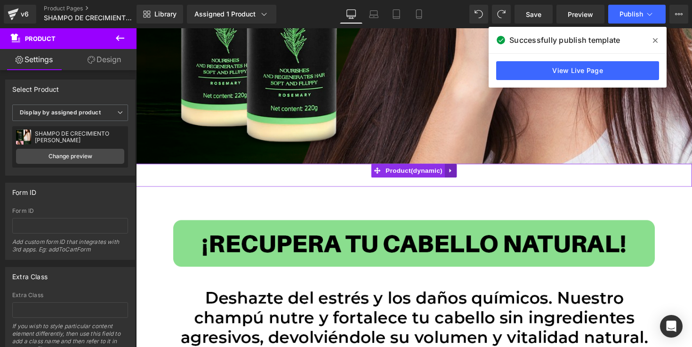
click at [457, 174] on icon at bounding box center [458, 174] width 2 height 4
click at [450, 174] on icon at bounding box center [452, 174] width 7 height 7
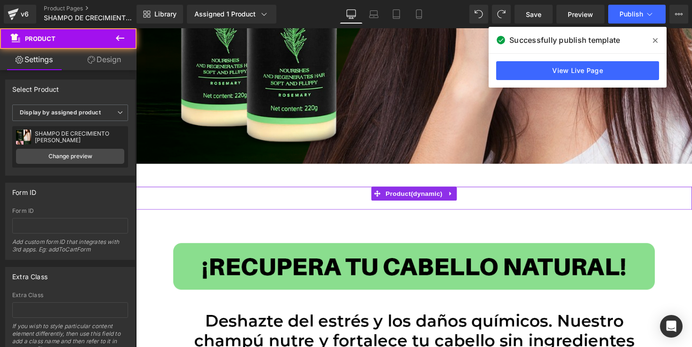
click at [391, 205] on div "Buy it now (P) Dynamic Checkout Button" at bounding box center [421, 203] width 560 height 24
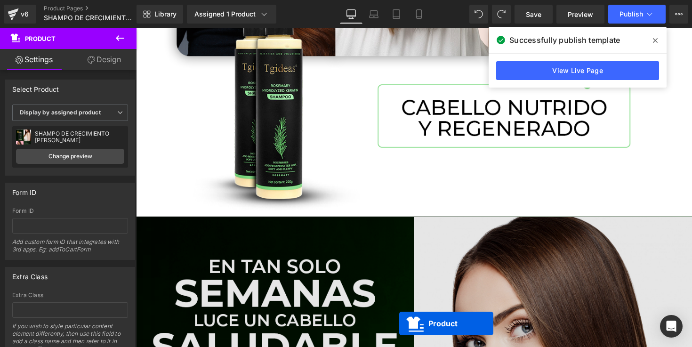
scroll to position [2487, 0]
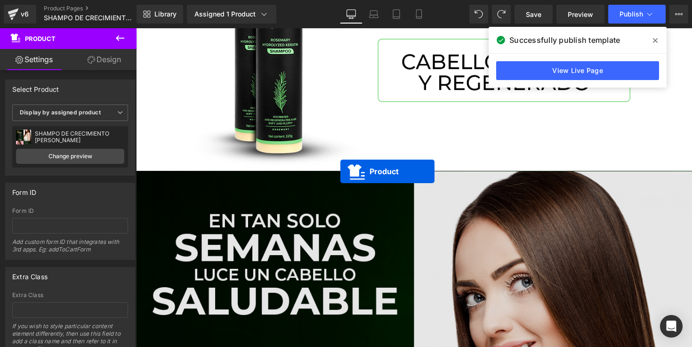
drag, startPoint x: 385, startPoint y: 198, endPoint x: 345, endPoint y: 176, distance: 44.8
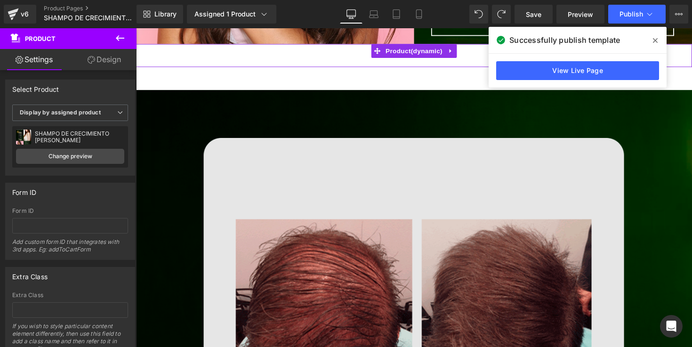
scroll to position [3411, 0]
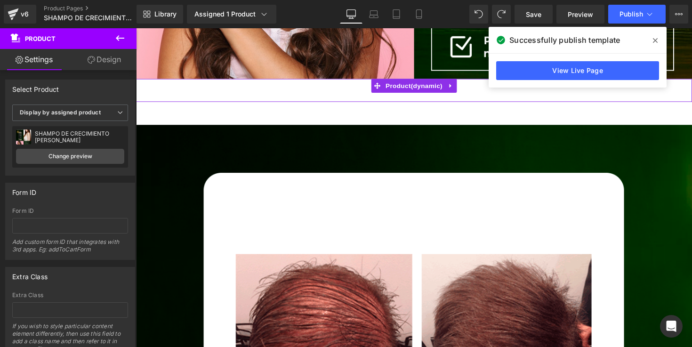
click at [356, 96] on div "Buy it now (P) Dynamic Checkout Button" at bounding box center [421, 92] width 560 height 24
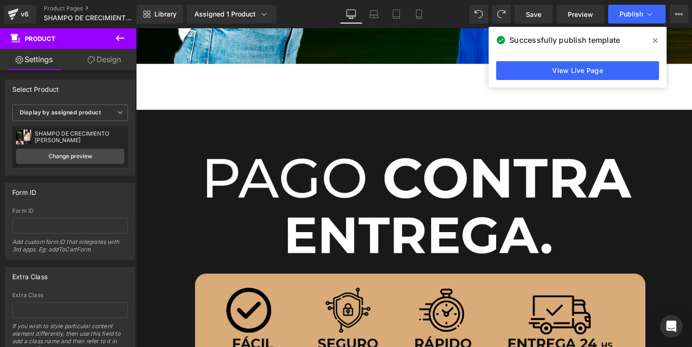
scroll to position [7031, 0]
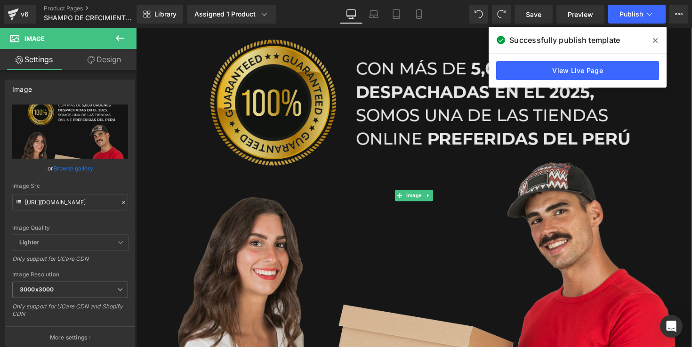
scroll to position [7301, 0]
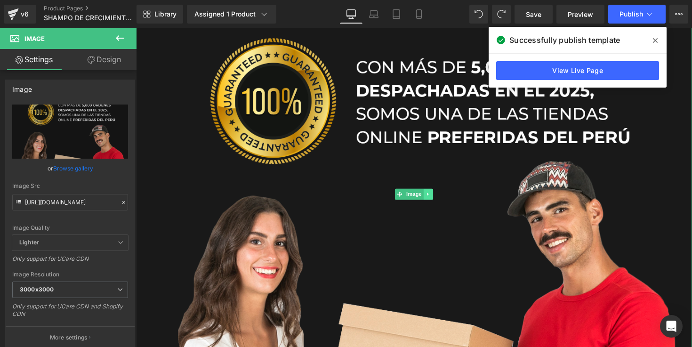
click at [434, 197] on icon at bounding box center [434, 197] width 1 height 3
click at [434, 196] on link at bounding box center [430, 197] width 10 height 11
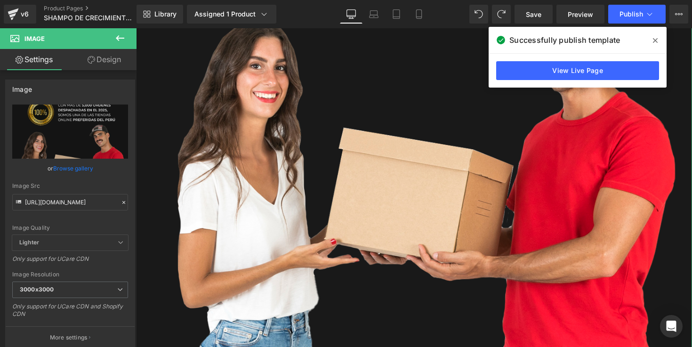
click at [434, 196] on div "Image" at bounding box center [420, 18] width 569 height 854
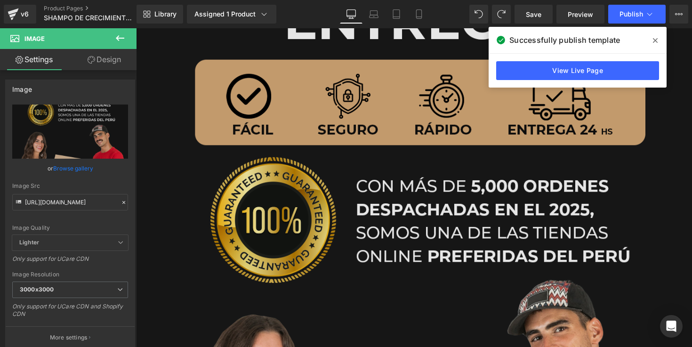
scroll to position [8085, 0]
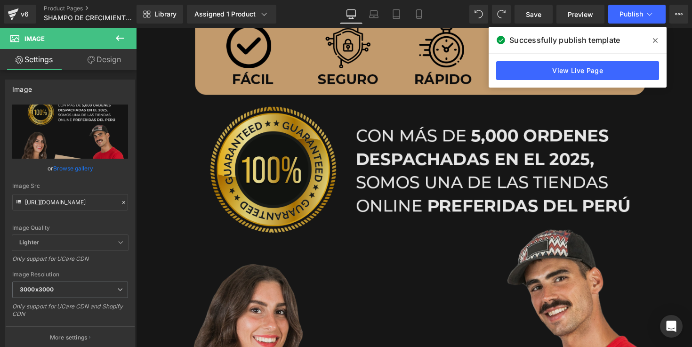
click at [431, 216] on img at bounding box center [420, 268] width 569 height 854
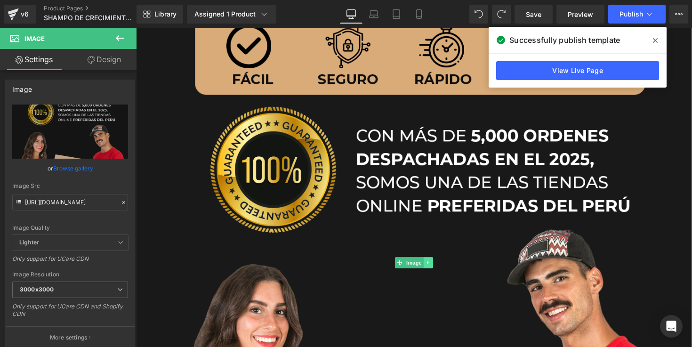
click at [439, 269] on link at bounding box center [436, 268] width 10 height 11
click at [439, 270] on icon at bounding box center [440, 267] width 5 height 5
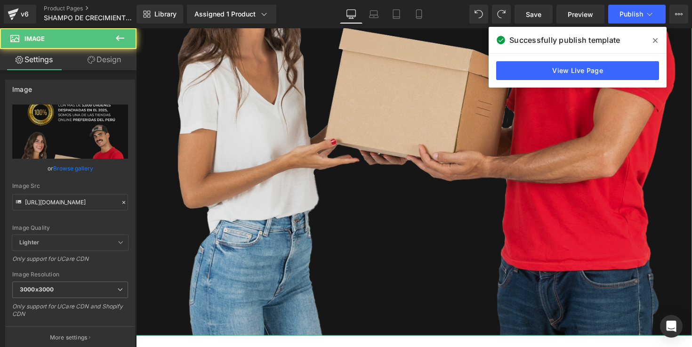
scroll to position [7434, 0]
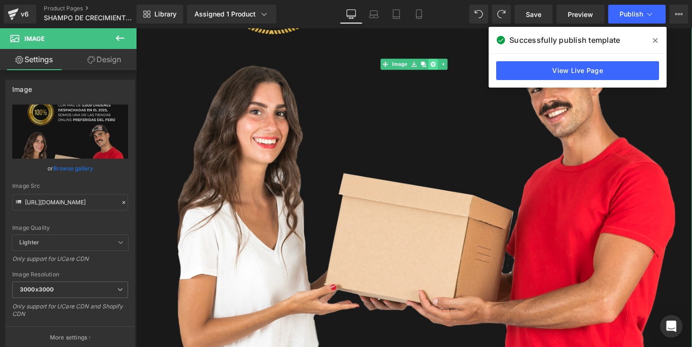
click at [440, 65] on icon at bounding box center [440, 64] width 5 height 5
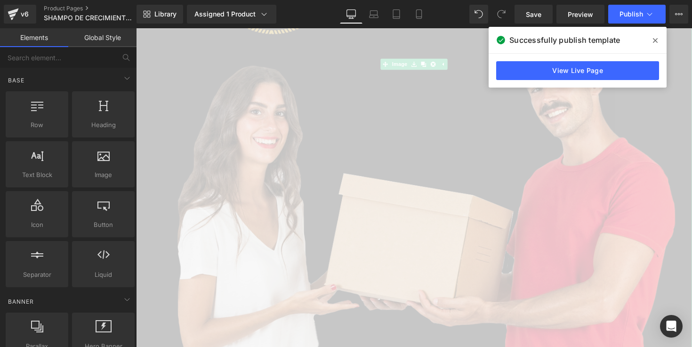
scroll to position [6851, 0]
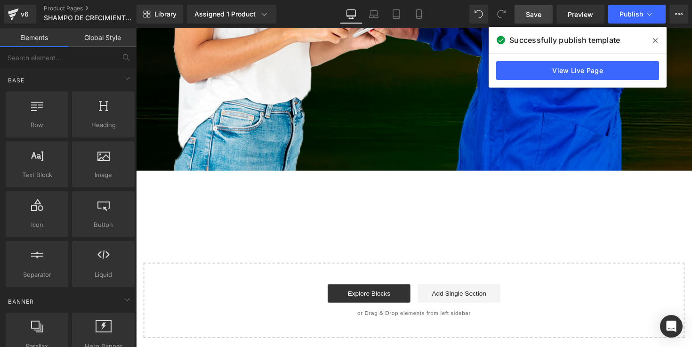
click at [543, 16] on link "Save" at bounding box center [533, 14] width 38 height 19
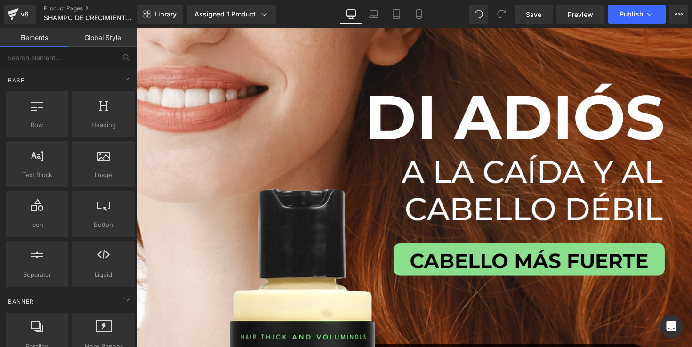
scroll to position [0, 0]
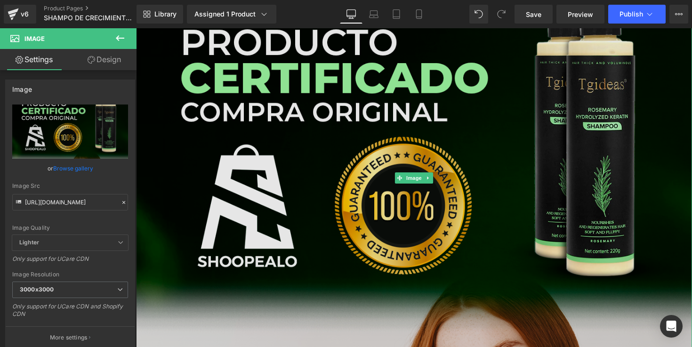
scroll to position [5555, 0]
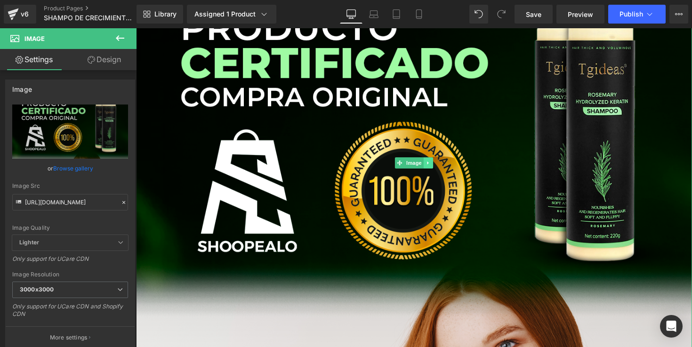
click at [434, 164] on icon at bounding box center [435, 166] width 5 height 6
click at [430, 161] on link at bounding box center [430, 165] width 10 height 11
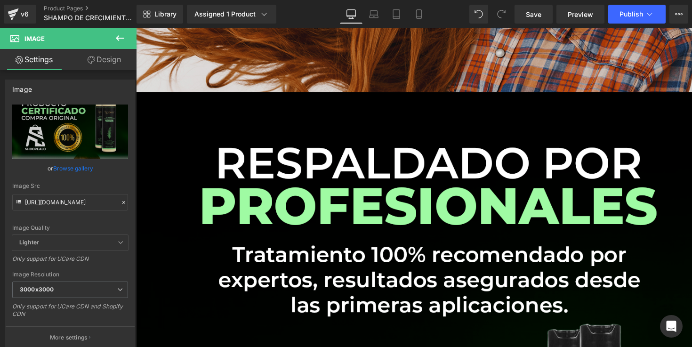
scroll to position [6082, 0]
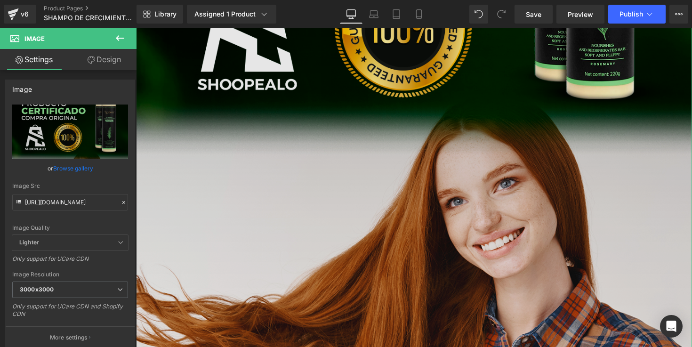
scroll to position [5662, 0]
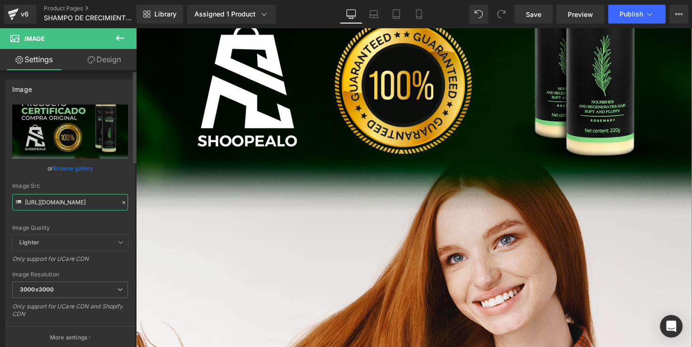
click at [80, 200] on input "[URL][DOMAIN_NAME]" at bounding box center [70, 202] width 116 height 16
paste input "gLnwhqgf/TGIDIAS-4"
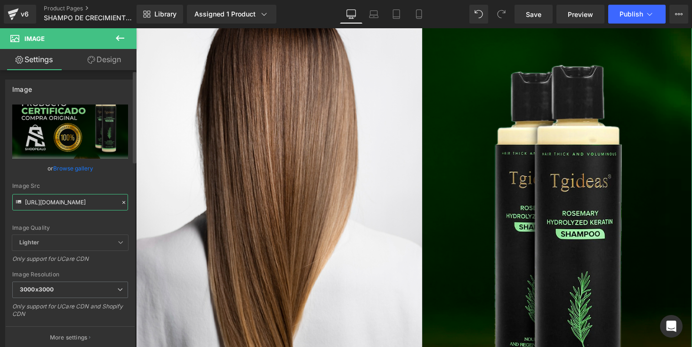
type input "[URL][DOMAIN_NAME]"
click at [92, 189] on div "Image Src" at bounding box center [70, 186] width 116 height 7
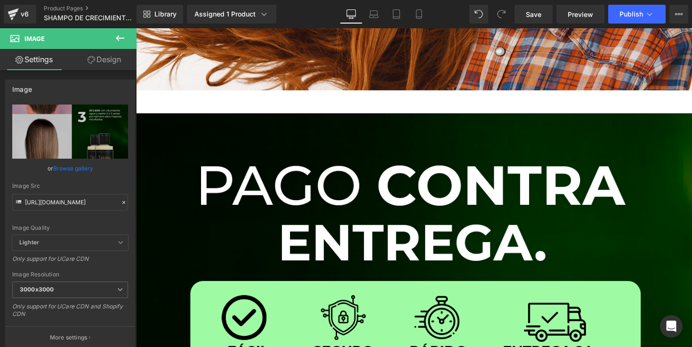
scroll to position [6901, 0]
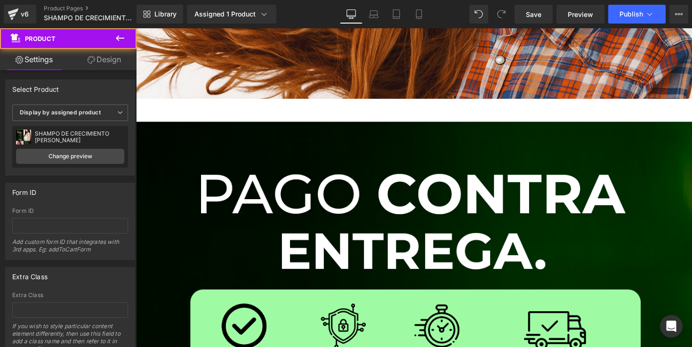
click at [387, 102] on div "Buy it now (P) Dynamic Checkout Button Product" at bounding box center [420, 113] width 569 height 24
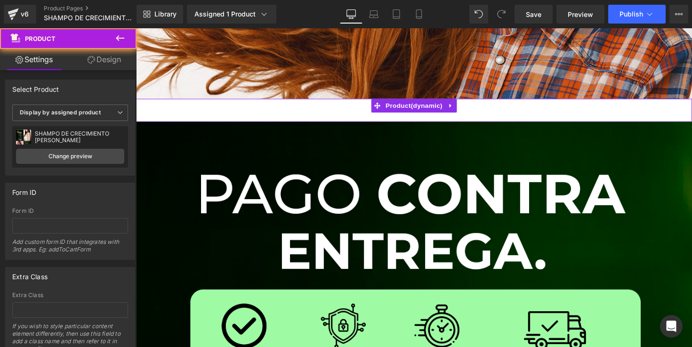
click at [375, 115] on div "Buy it now (P) Dynamic Checkout Button" at bounding box center [421, 113] width 560 height 24
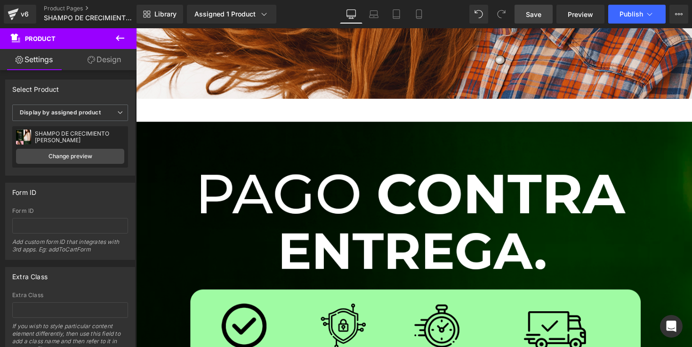
click at [541, 21] on link "Save" at bounding box center [533, 14] width 38 height 19
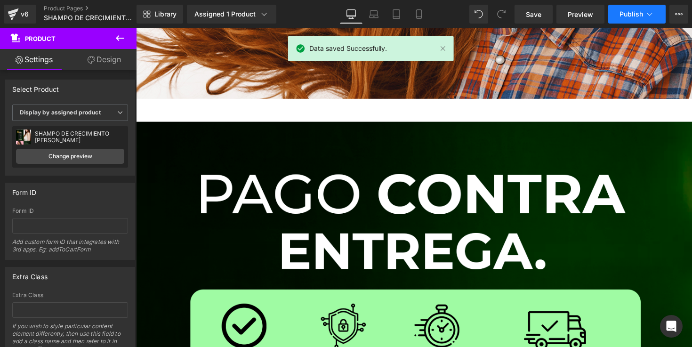
click at [618, 10] on button "Publish" at bounding box center [636, 14] width 57 height 19
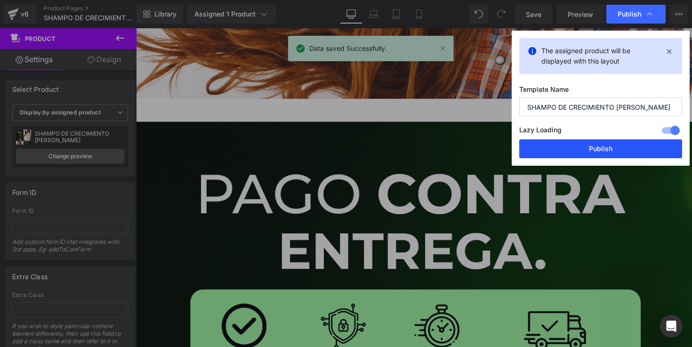
click at [590, 149] on button "Publish" at bounding box center [600, 148] width 163 height 19
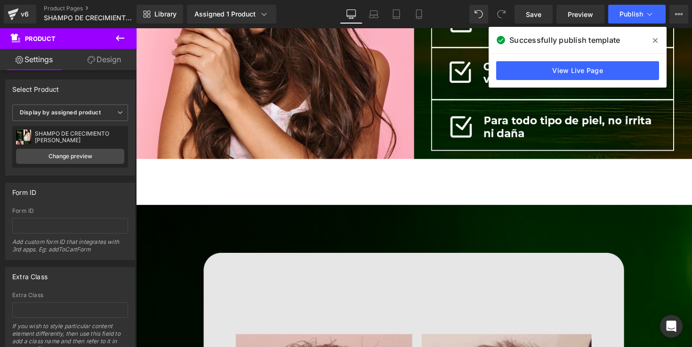
scroll to position [3333, 0]
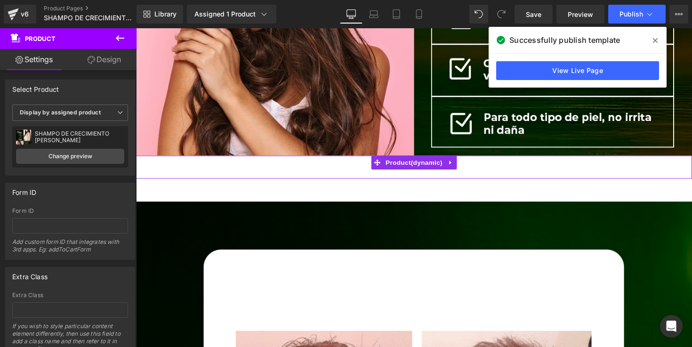
click at [375, 175] on div "Buy it now (P) Dynamic Checkout Button" at bounding box center [421, 171] width 560 height 24
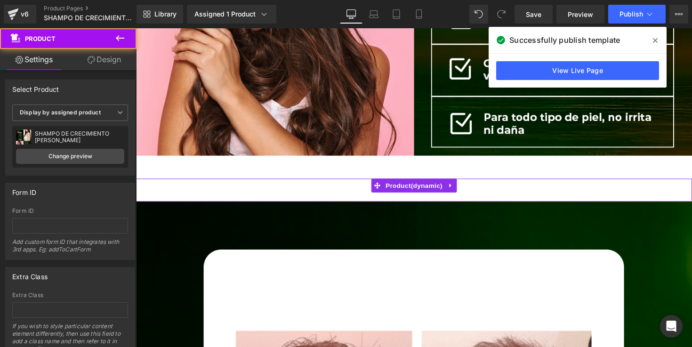
click at [373, 195] on div "Buy it now (P) Dynamic Checkout Button" at bounding box center [421, 194] width 560 height 24
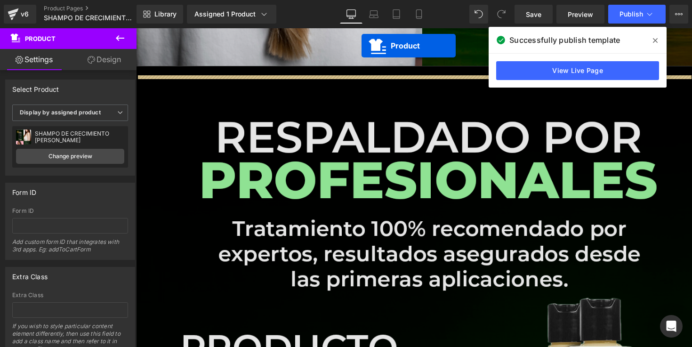
scroll to position [6052, 0]
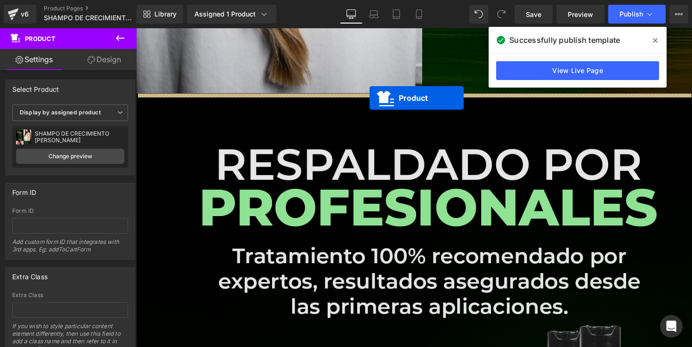
drag, startPoint x: 383, startPoint y: 168, endPoint x: 375, endPoint y: 100, distance: 68.3
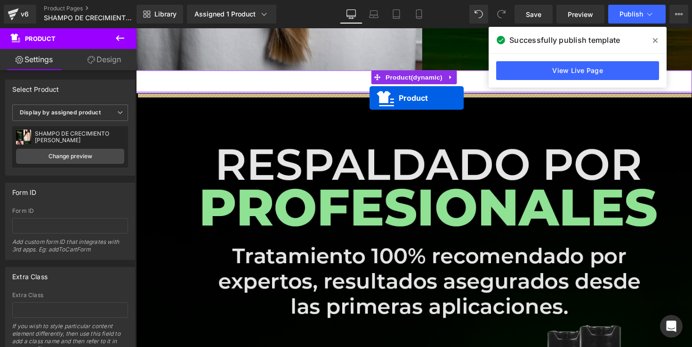
scroll to position [6029, 0]
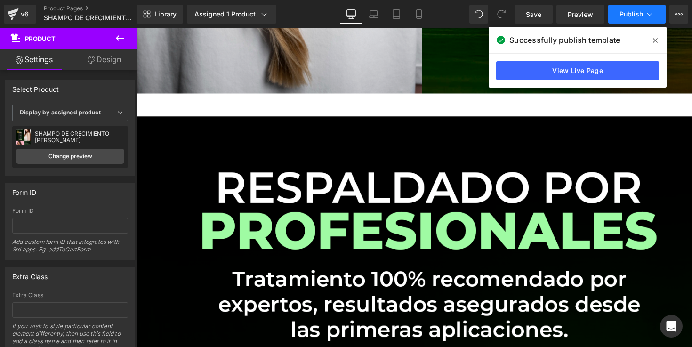
click at [629, 23] on button "Publish" at bounding box center [636, 14] width 57 height 19
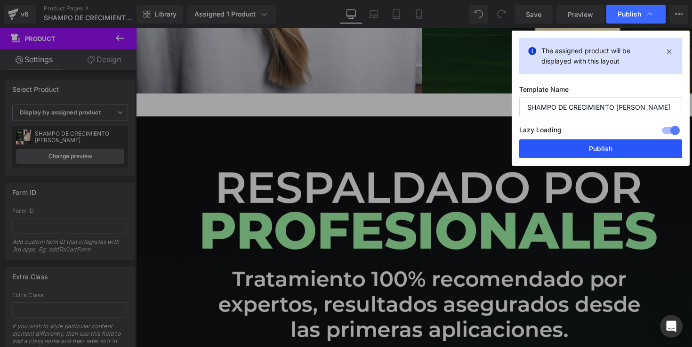
click at [568, 153] on button "Publish" at bounding box center [600, 148] width 163 height 19
